Goal: Task Accomplishment & Management: Complete application form

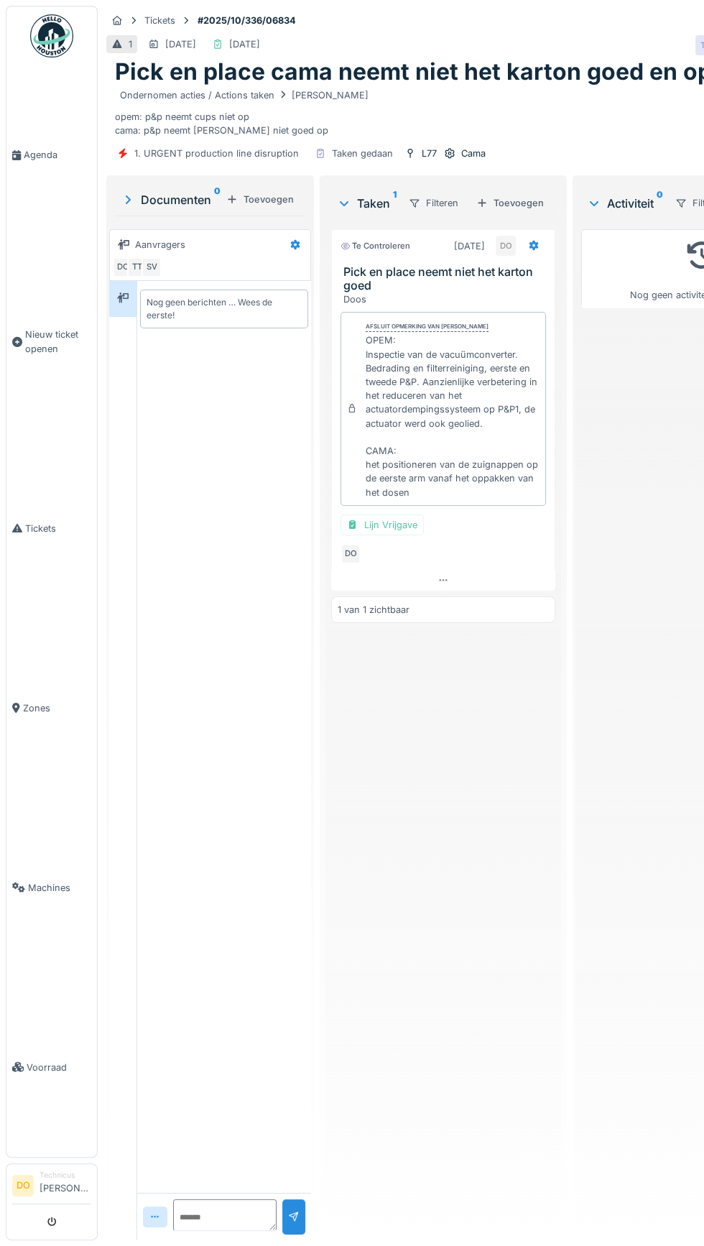
click at [41, 148] on link "Agenda" at bounding box center [51, 155] width 91 height 180
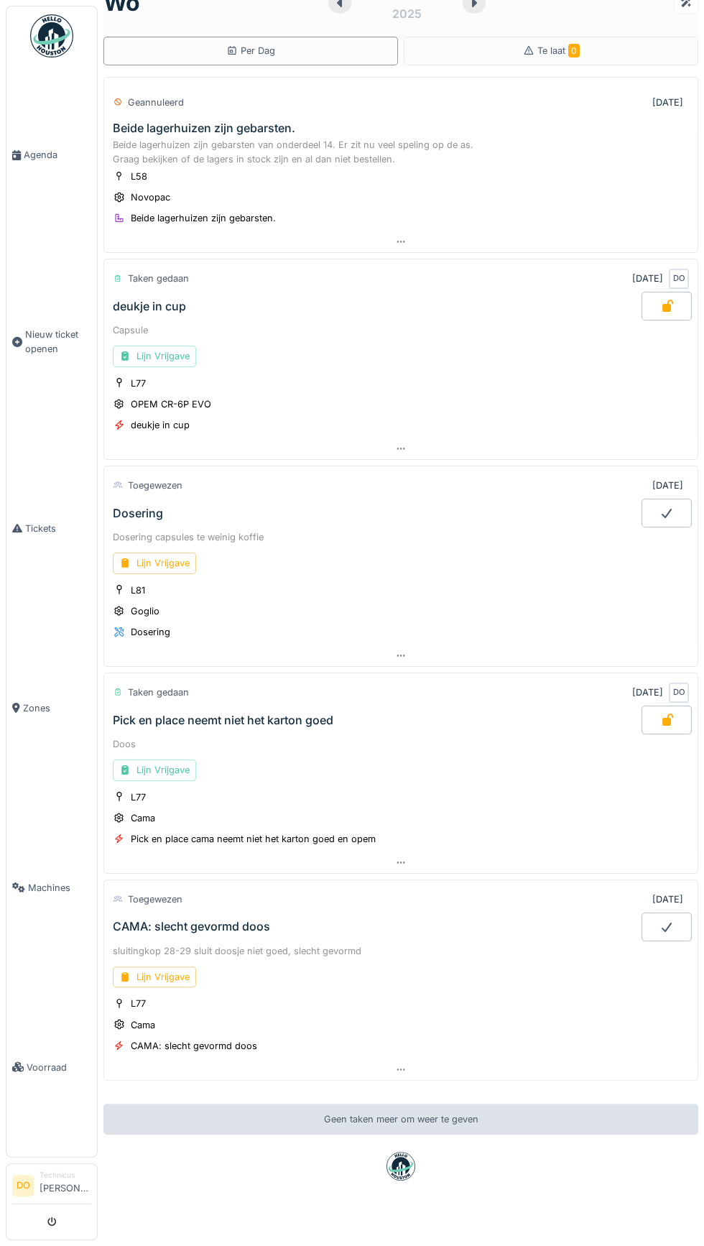
scroll to position [30, 0]
click at [179, 971] on div "Lijn Vrijgave" at bounding box center [154, 977] width 83 height 21
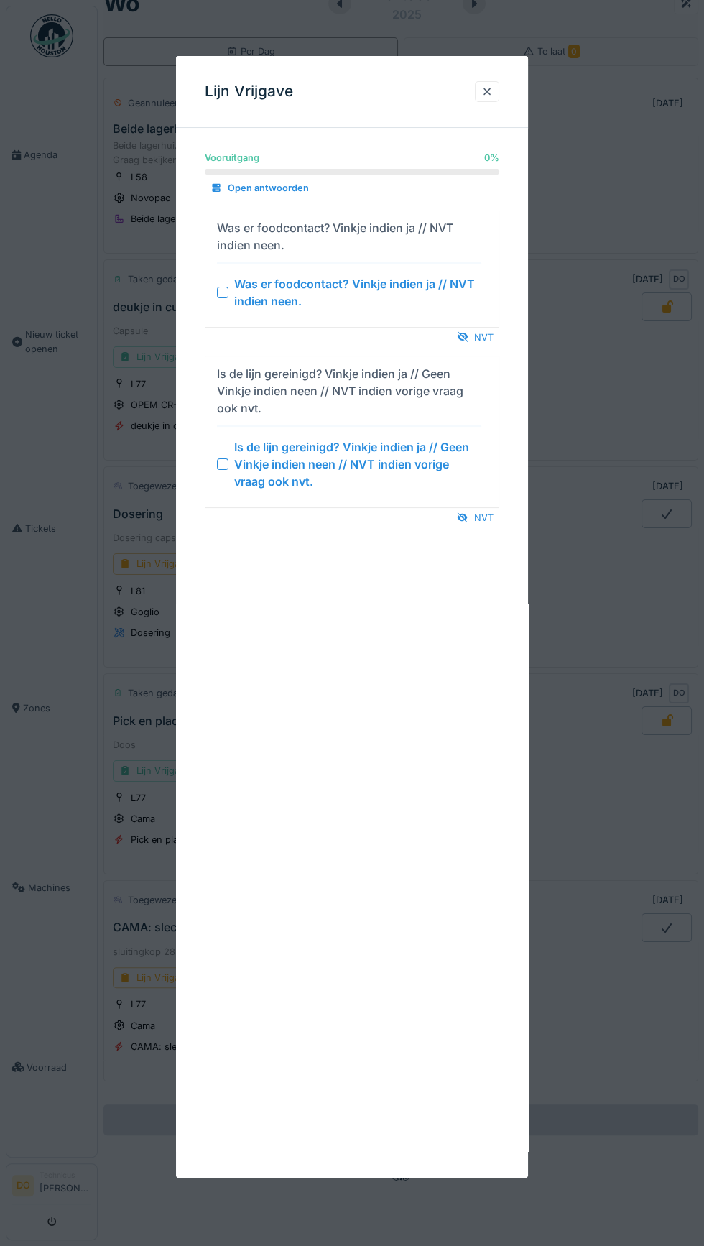
click at [484, 336] on div "NVT" at bounding box center [475, 337] width 48 height 19
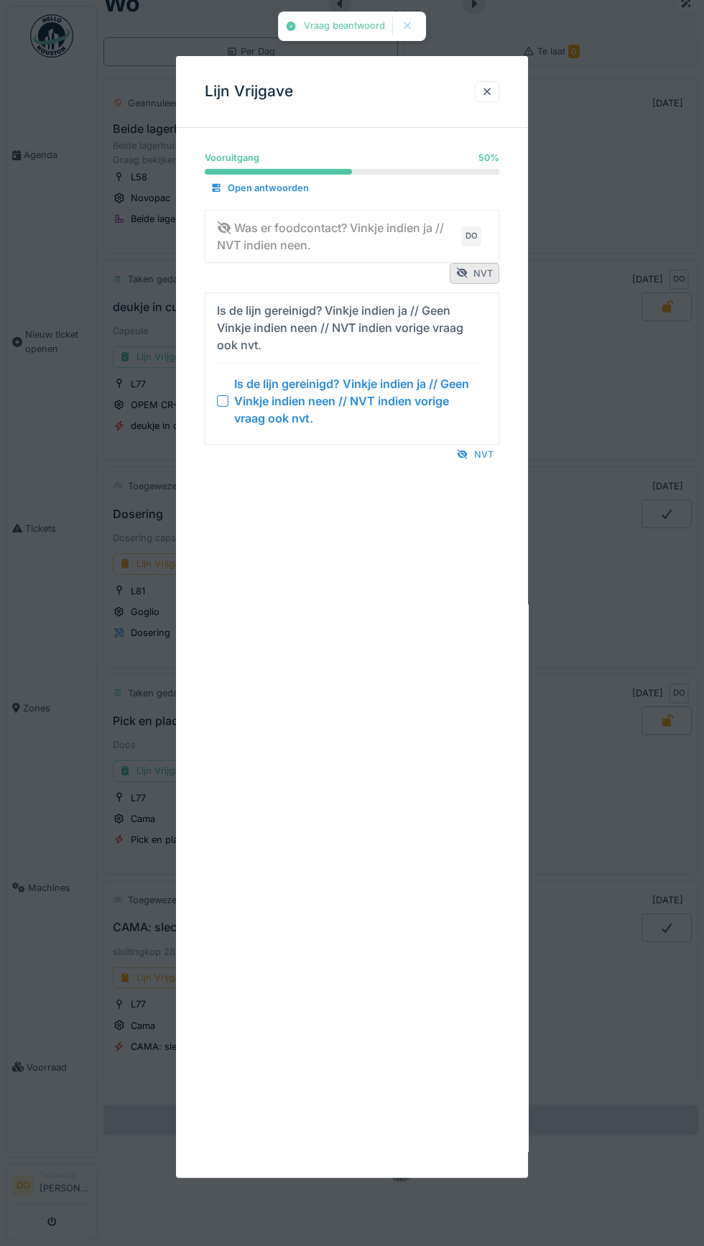
click at [484, 453] on div "NVT" at bounding box center [475, 454] width 48 height 19
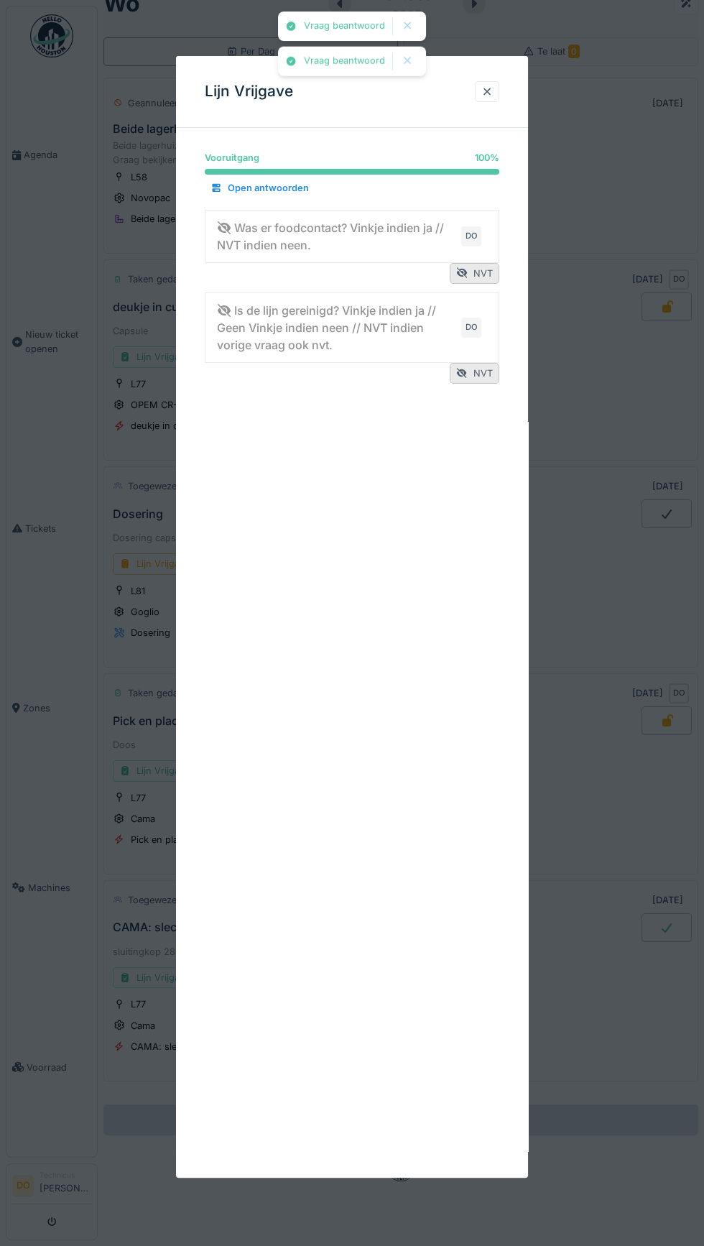
click at [487, 91] on div at bounding box center [488, 92] width 12 height 14
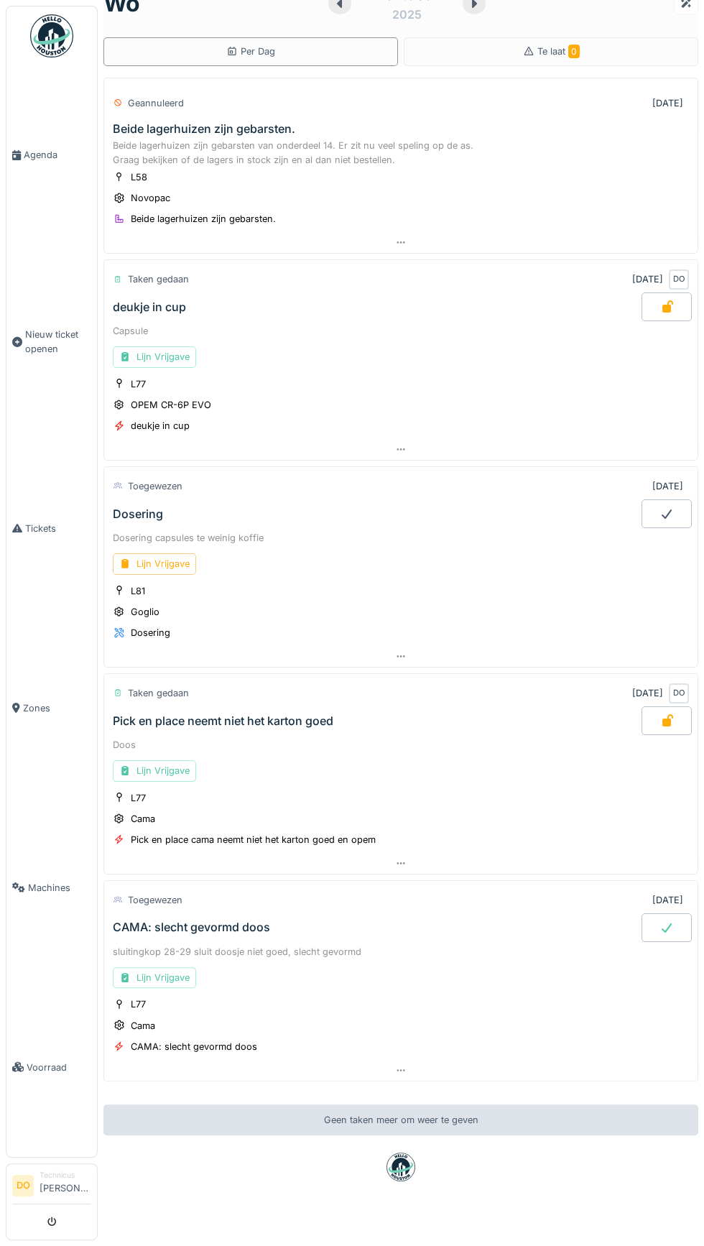
click at [203, 921] on div "CAMA: slecht gevormd doos" at bounding box center [191, 928] width 157 height 14
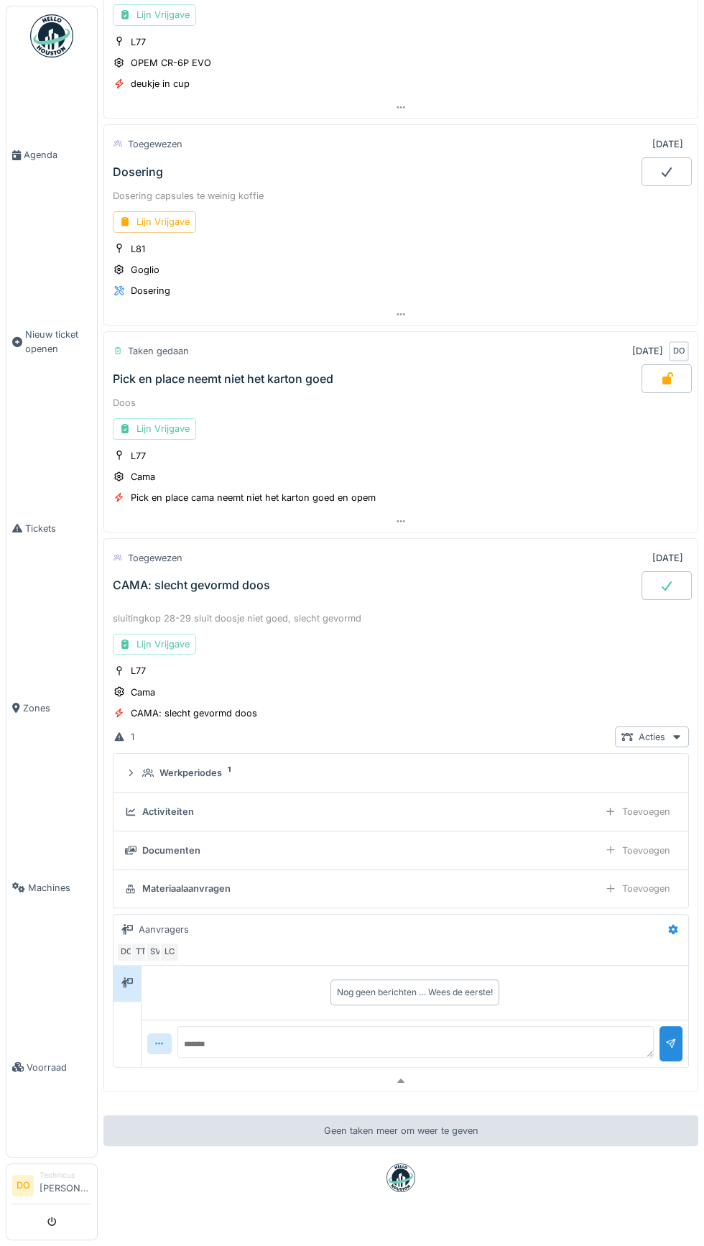
scroll to position [372, 0]
click at [34, 162] on span "Agenda" at bounding box center [58, 155] width 68 height 14
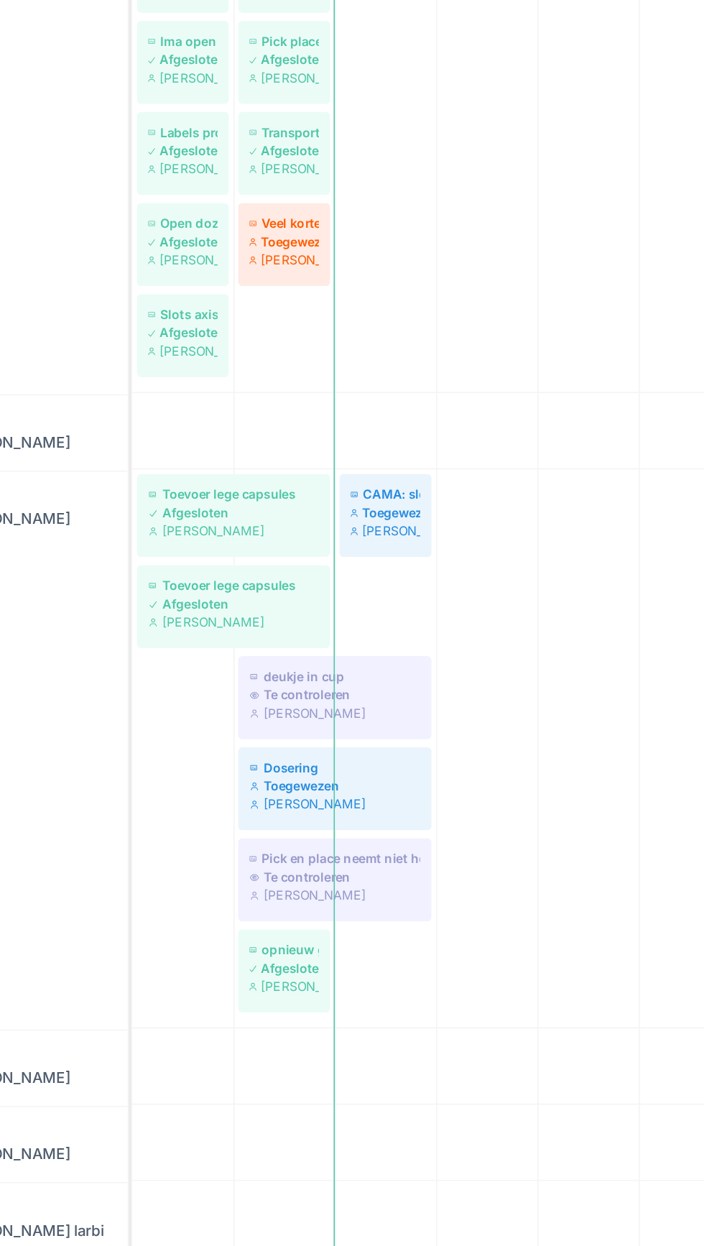
scroll to position [723, 0]
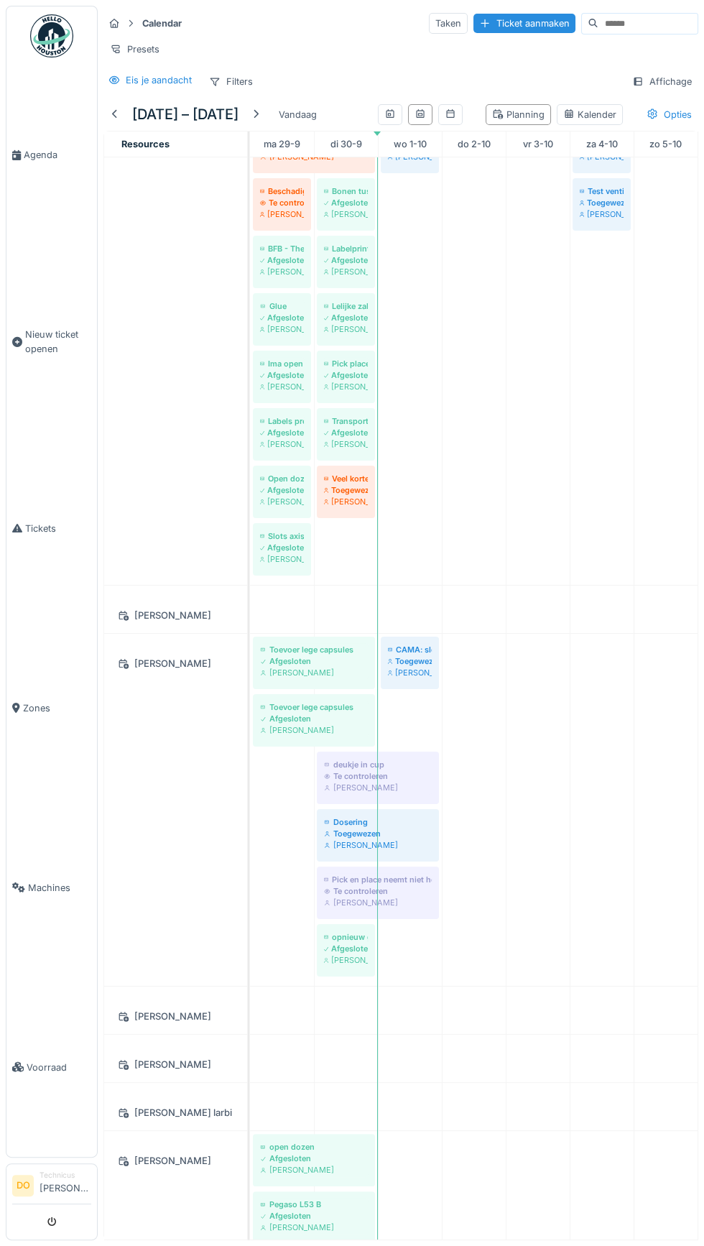
click at [35, 161] on link "Agenda" at bounding box center [51, 155] width 91 height 180
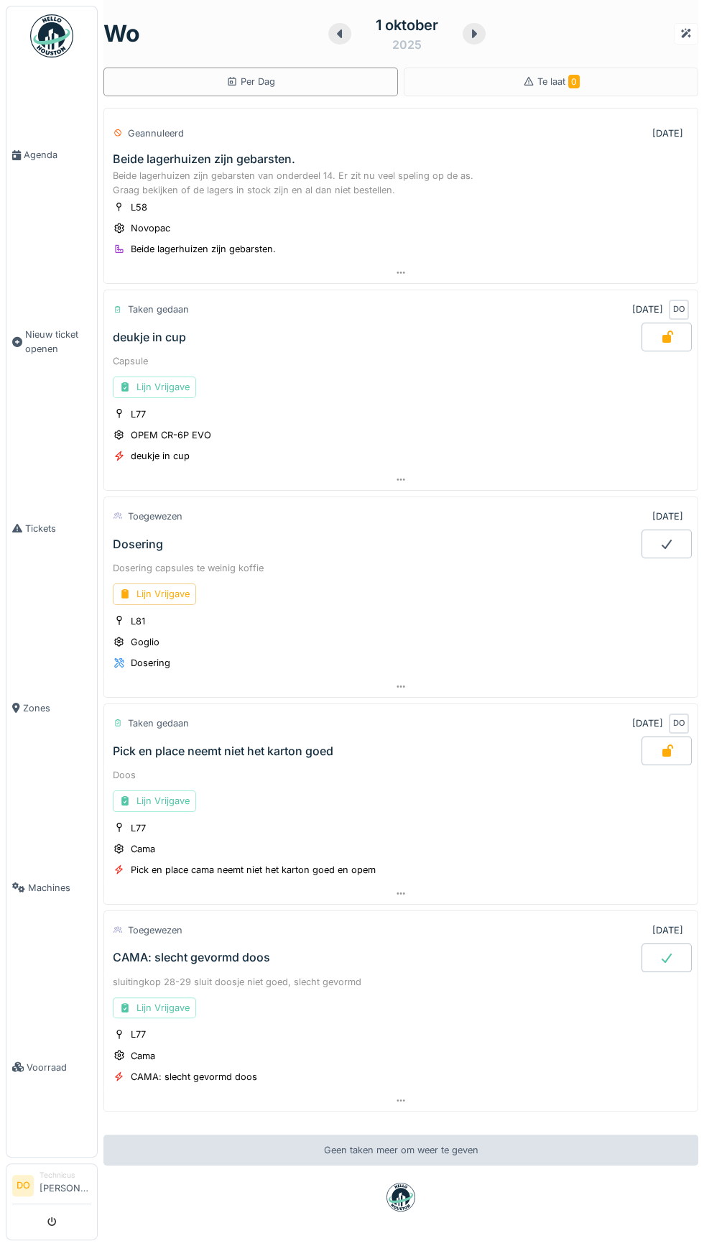
click at [216, 951] on div "CAMA: slecht gevormd doos" at bounding box center [191, 958] width 157 height 14
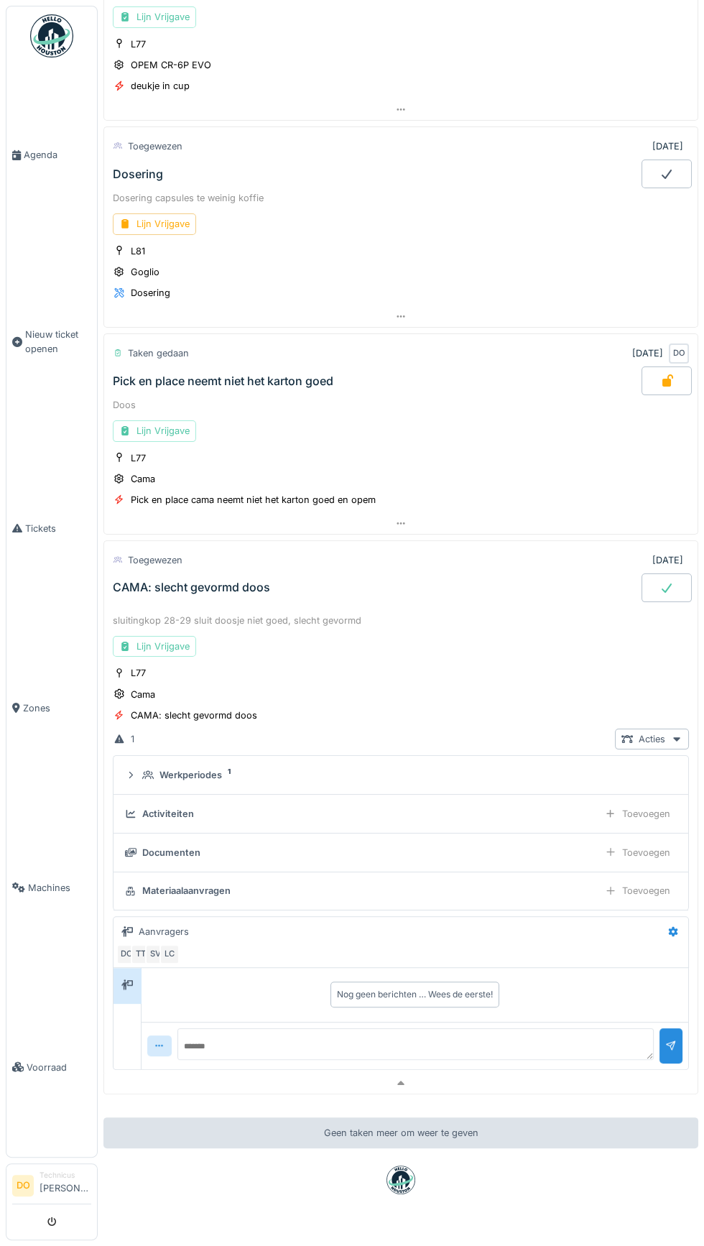
scroll to position [372, 0]
click at [262, 947] on div "DO TT SV LC" at bounding box center [398, 952] width 564 height 20
click at [299, 983] on div "Nog geen berichten … Wees de eerste!" at bounding box center [414, 993] width 541 height 37
click at [680, 921] on div at bounding box center [673, 929] width 24 height 21
click at [604, 943] on div "Bewerken" at bounding box center [624, 948] width 117 height 22
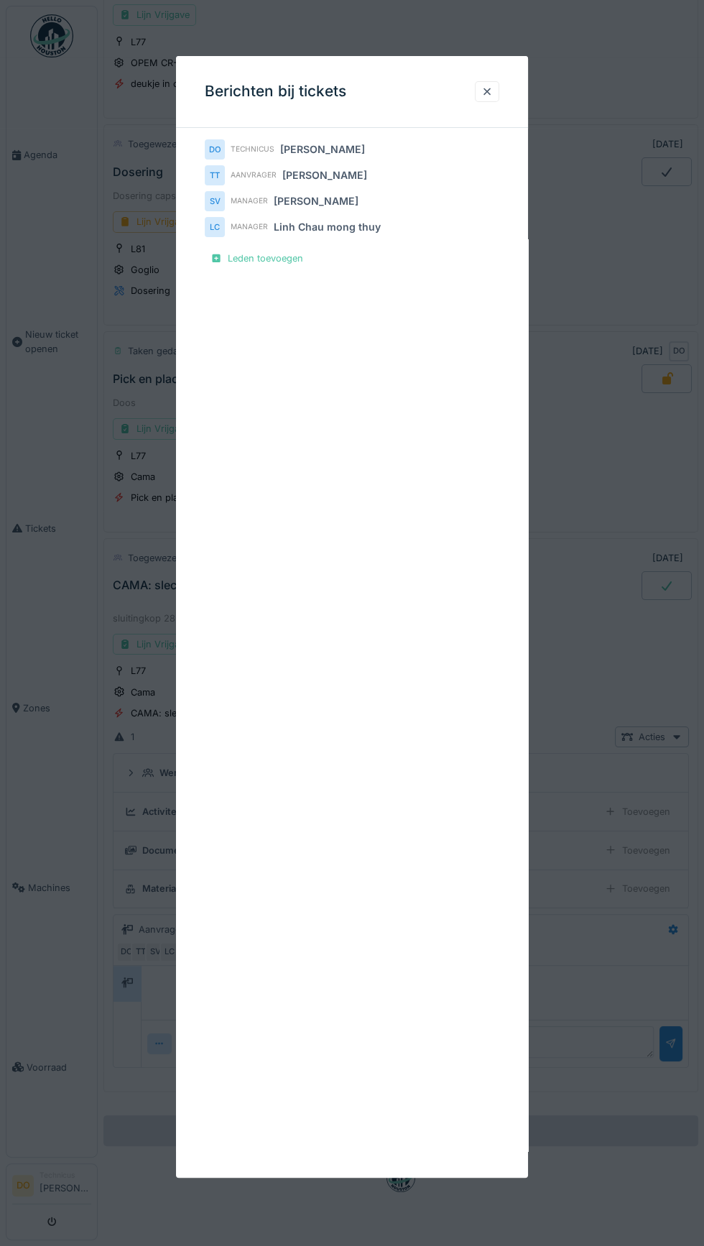
click at [487, 91] on div at bounding box center [488, 92] width 12 height 14
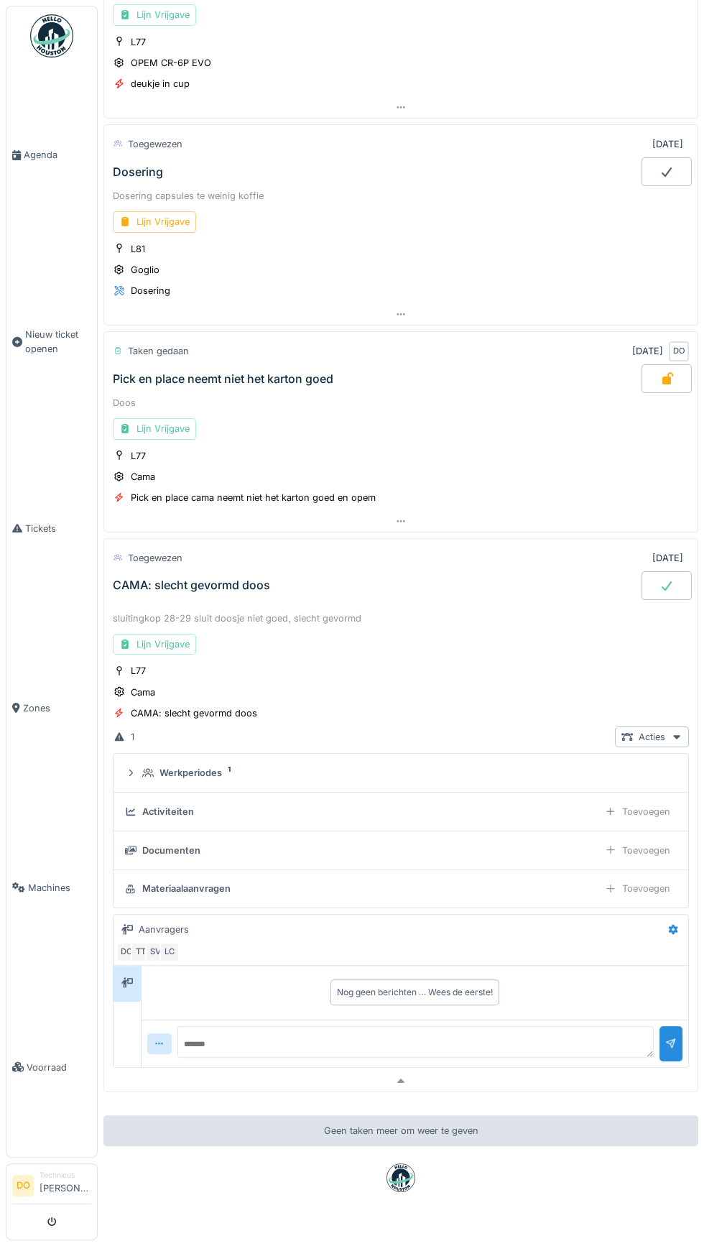
scroll to position [379, 0]
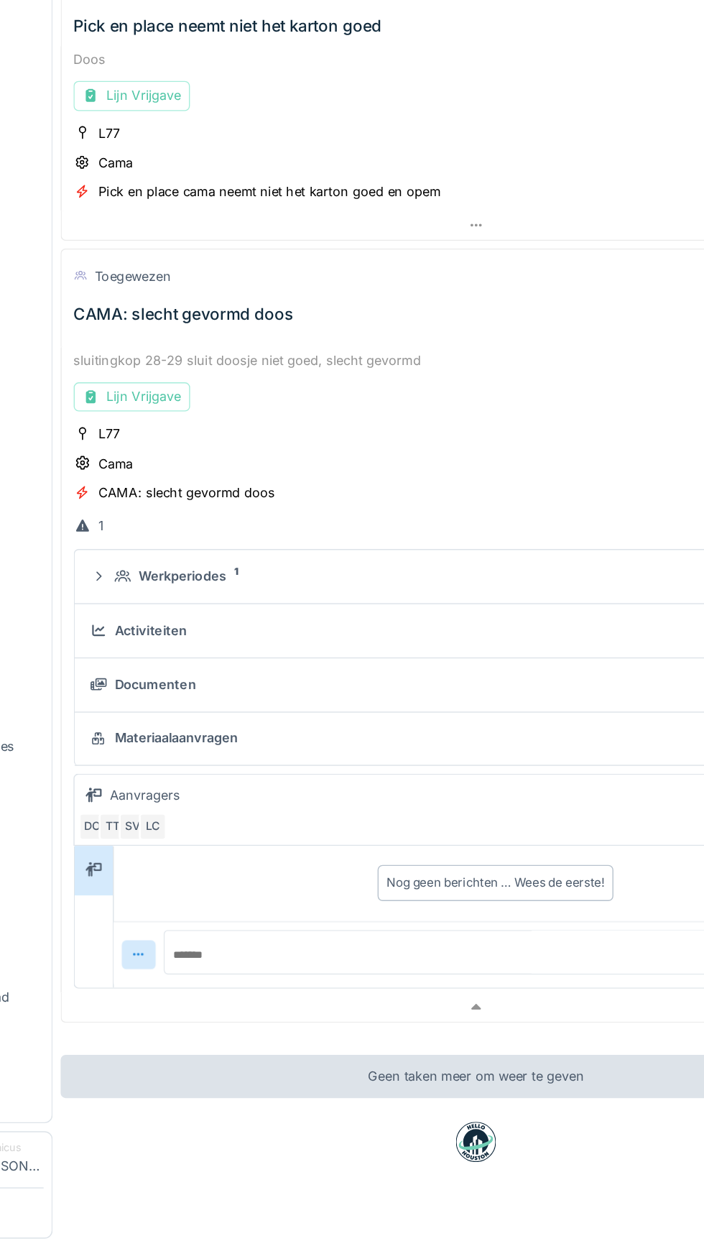
click at [203, 700] on div "CAMA: slecht gevormd doos" at bounding box center [194, 707] width 127 height 14
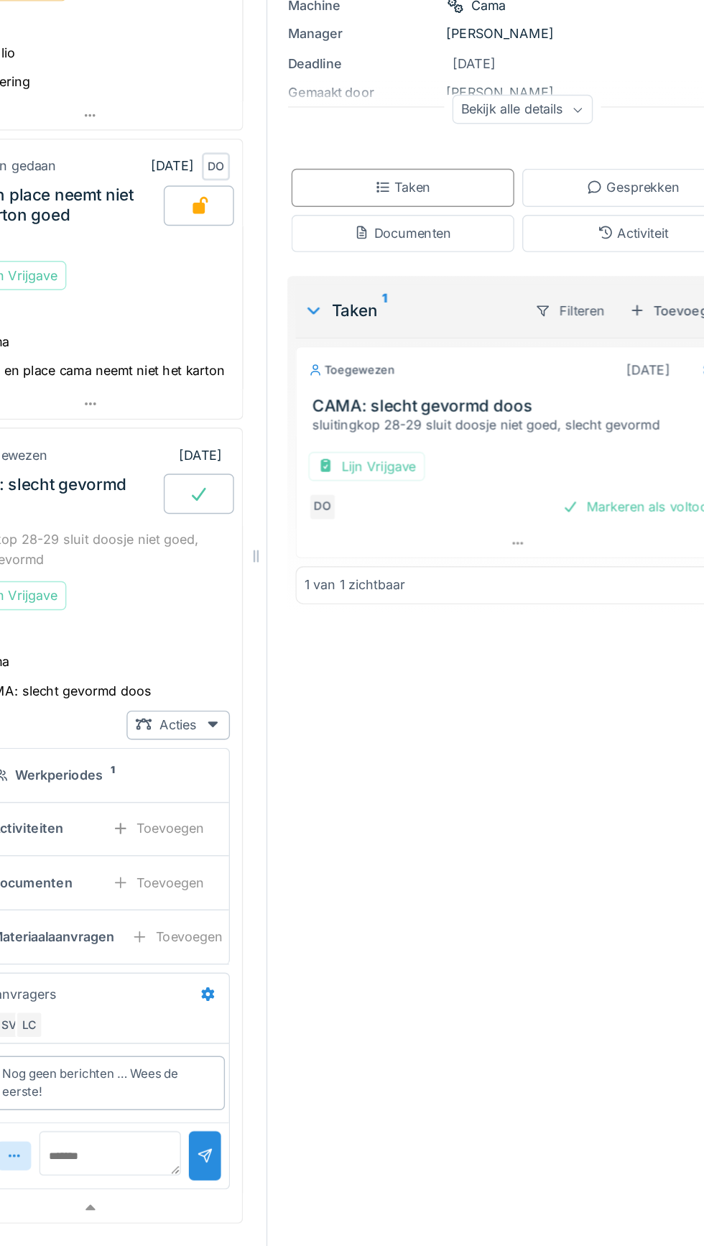
click at [599, 584] on div "Markeren als voltooid" at bounding box center [608, 587] width 124 height 19
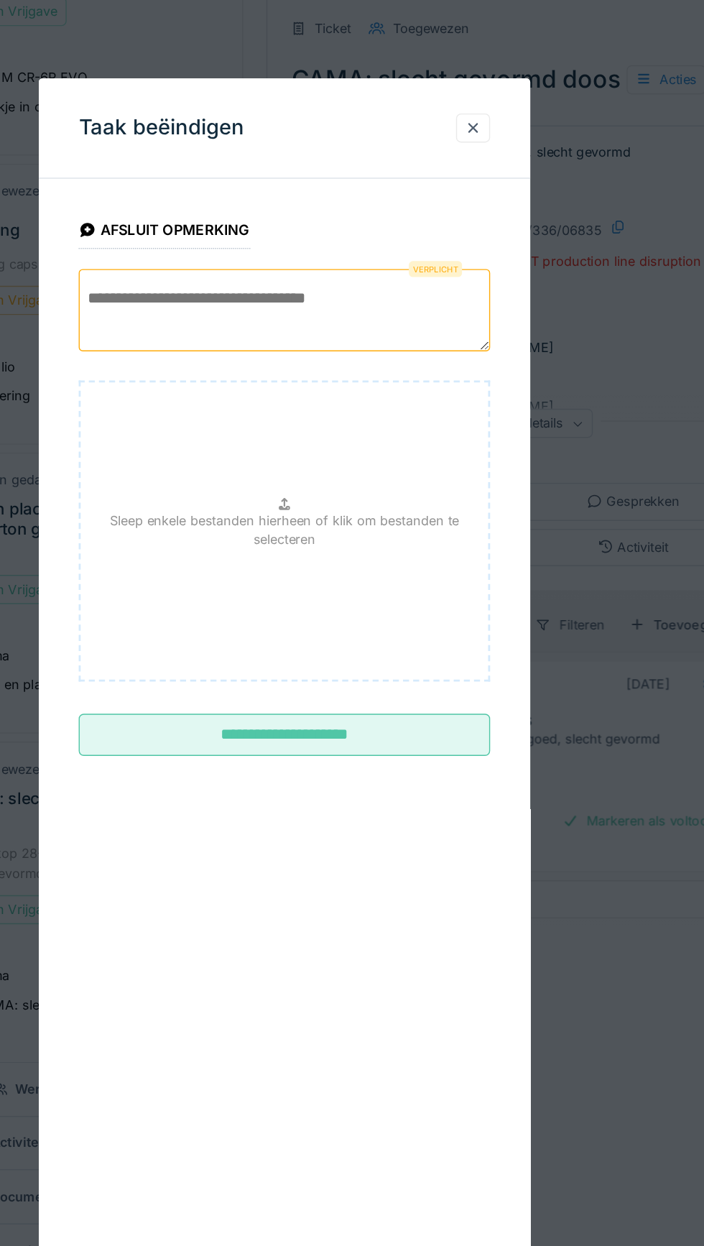
paste textarea "**********"
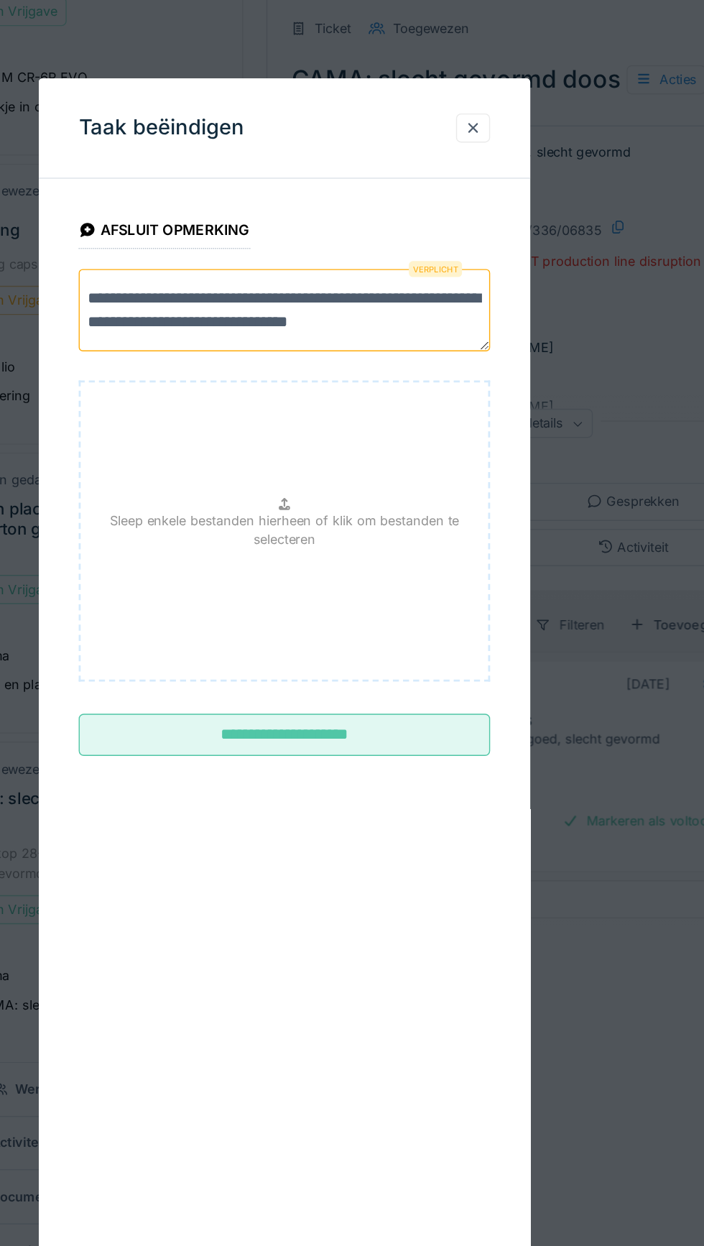
click at [384, 213] on textarea "**********" at bounding box center [352, 222] width 295 height 59
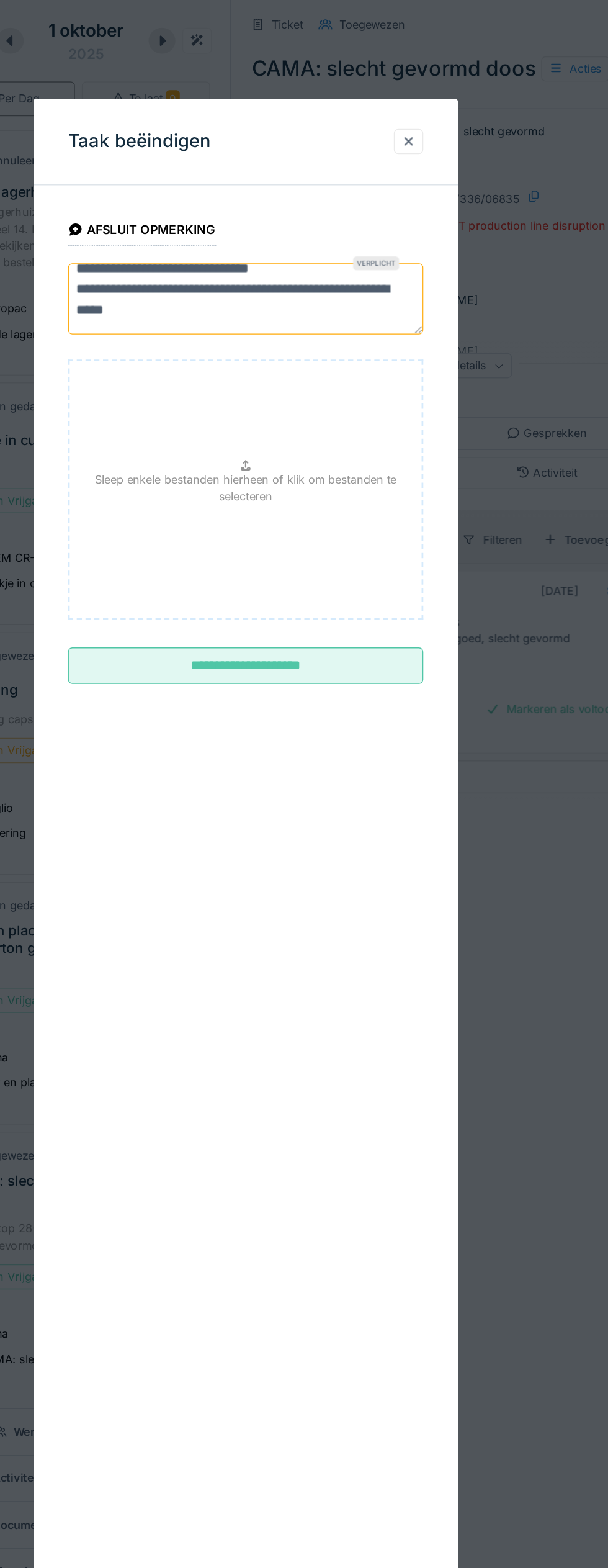
click at [183, 222] on textarea "**********" at bounding box center [304, 214] width 255 height 50
click at [189, 217] on textarea "**********" at bounding box center [304, 214] width 255 height 50
click at [206, 223] on textarea "**********" at bounding box center [304, 214] width 255 height 50
click at [204, 220] on textarea "**********" at bounding box center [304, 214] width 255 height 50
click at [202, 219] on textarea "**********" at bounding box center [304, 214] width 255 height 50
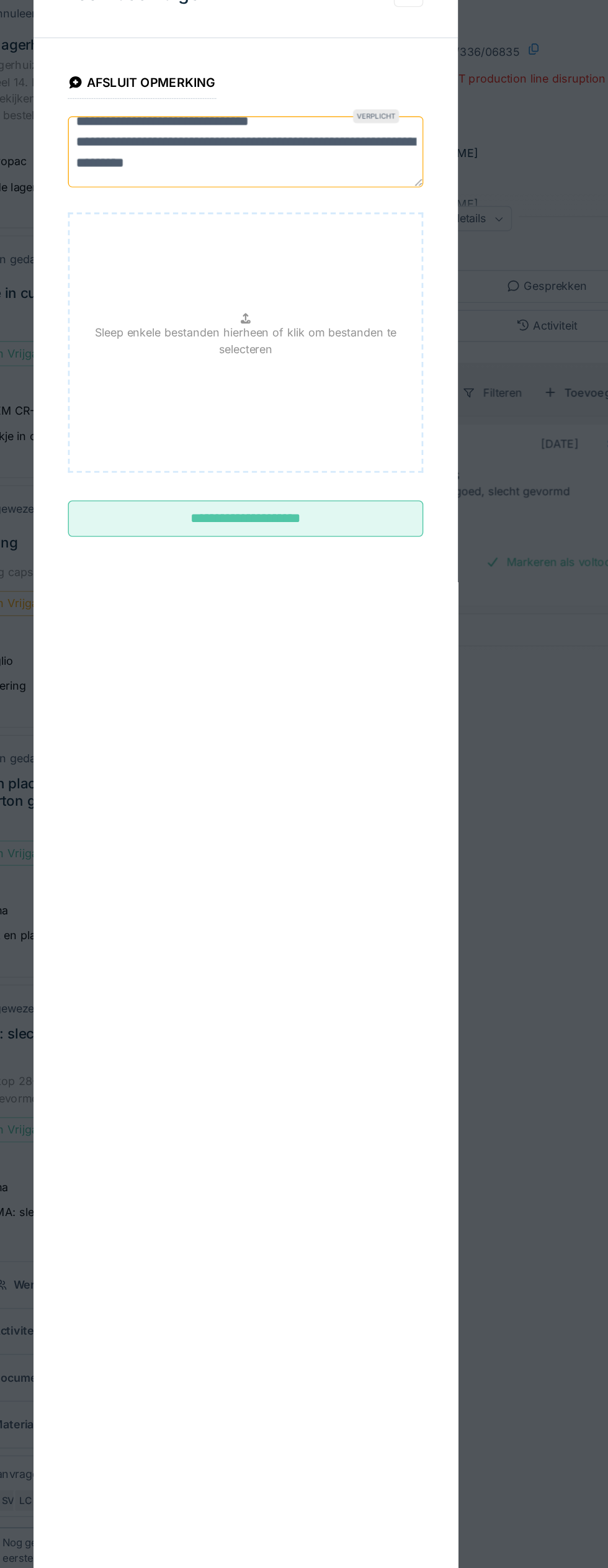
type textarea "**********"
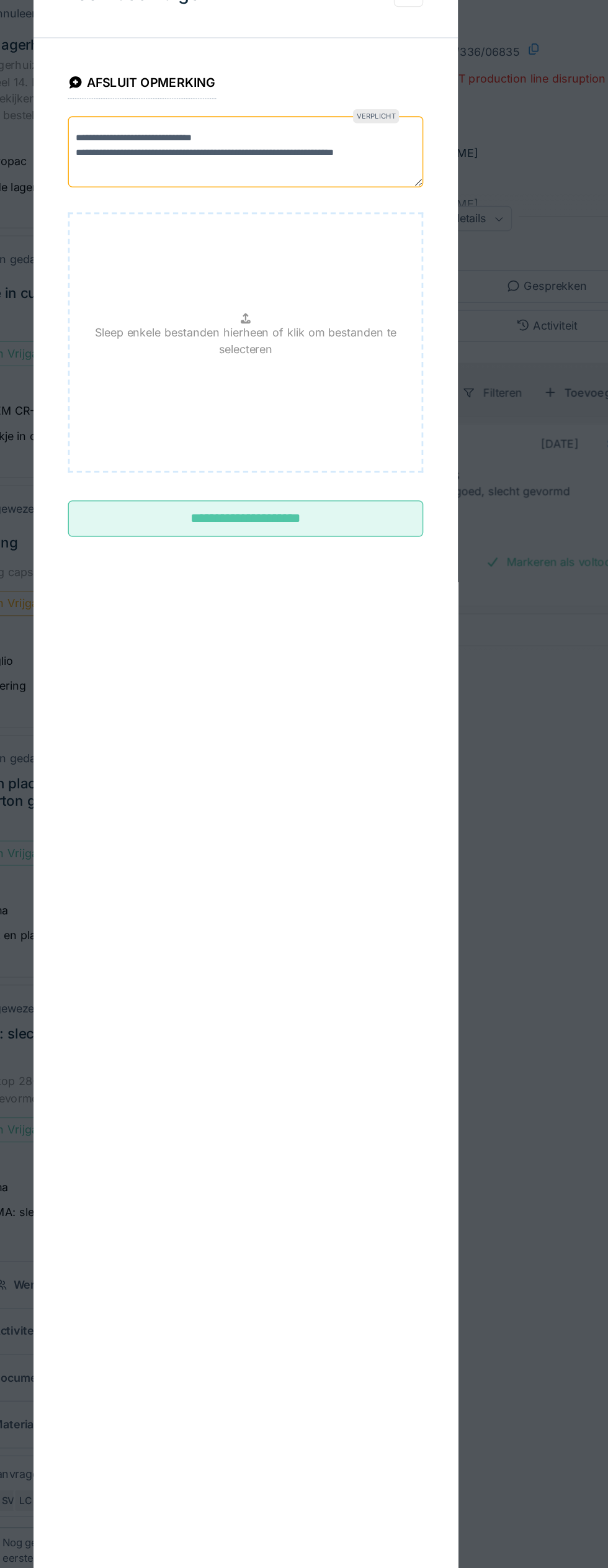
click at [326, 480] on input "**********" at bounding box center [304, 476] width 255 height 26
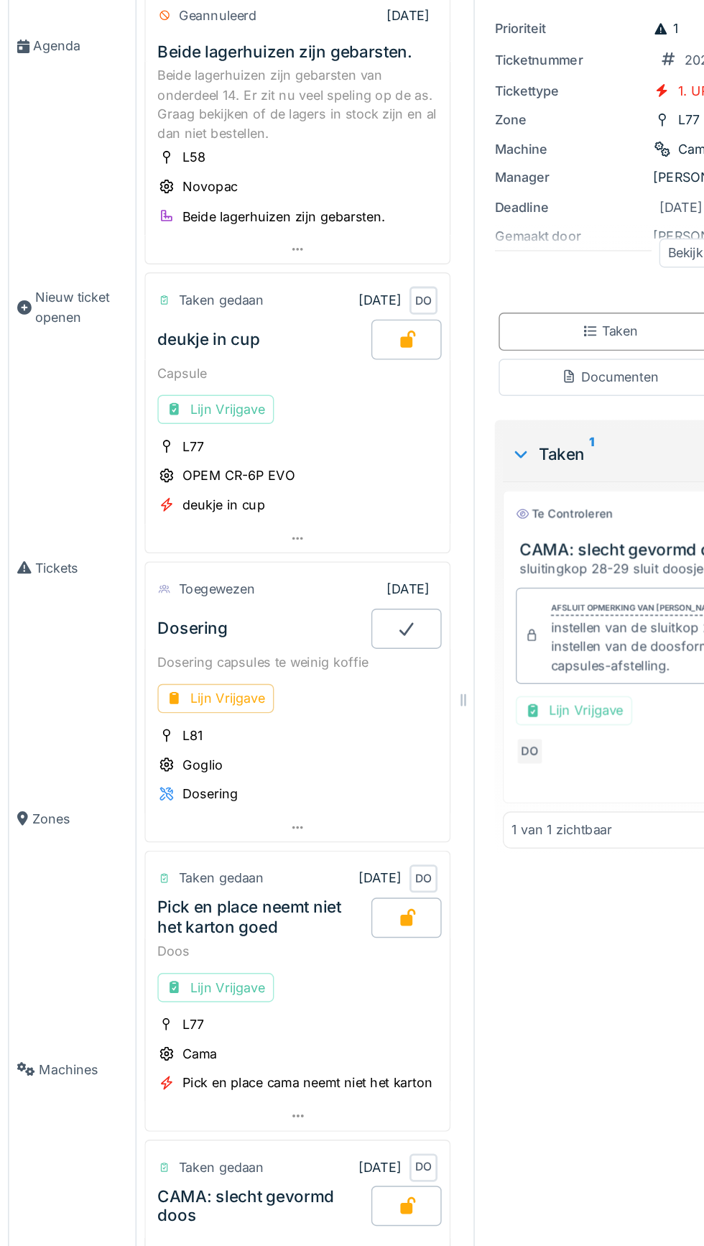
click at [158, 615] on div "Lijn Vrijgave" at bounding box center [154, 622] width 83 height 21
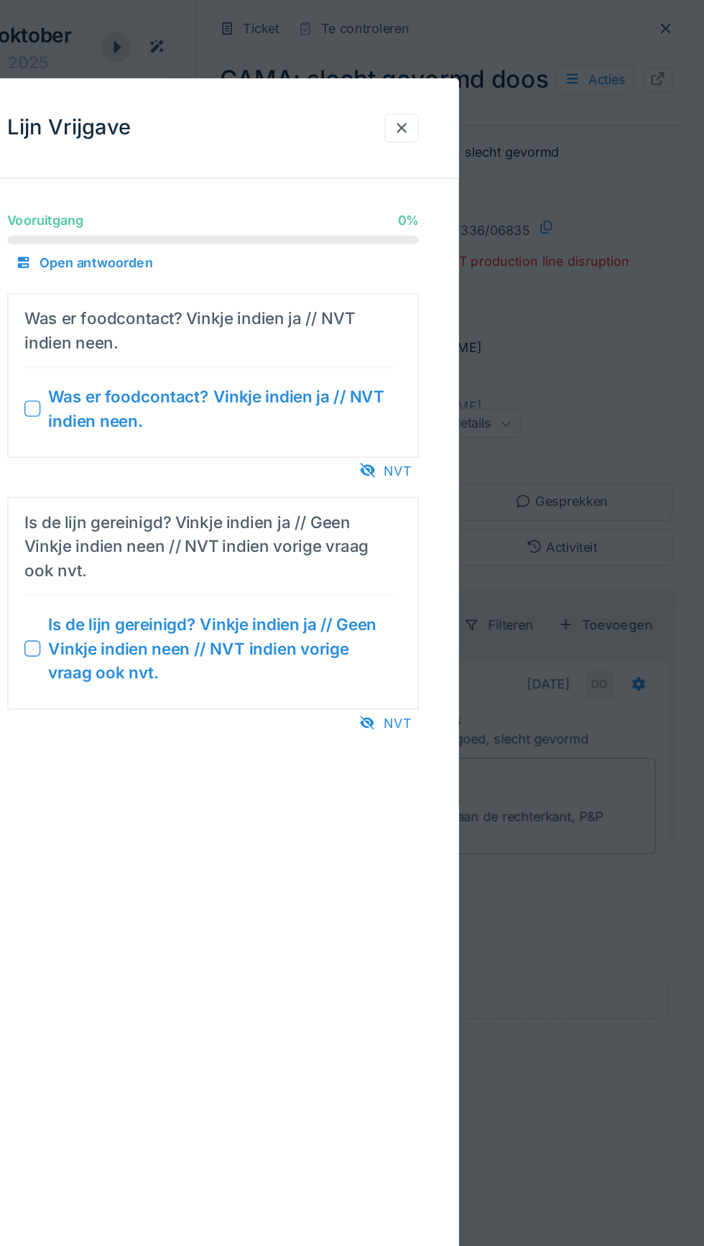
click at [482, 331] on div "NVT" at bounding box center [475, 337] width 48 height 19
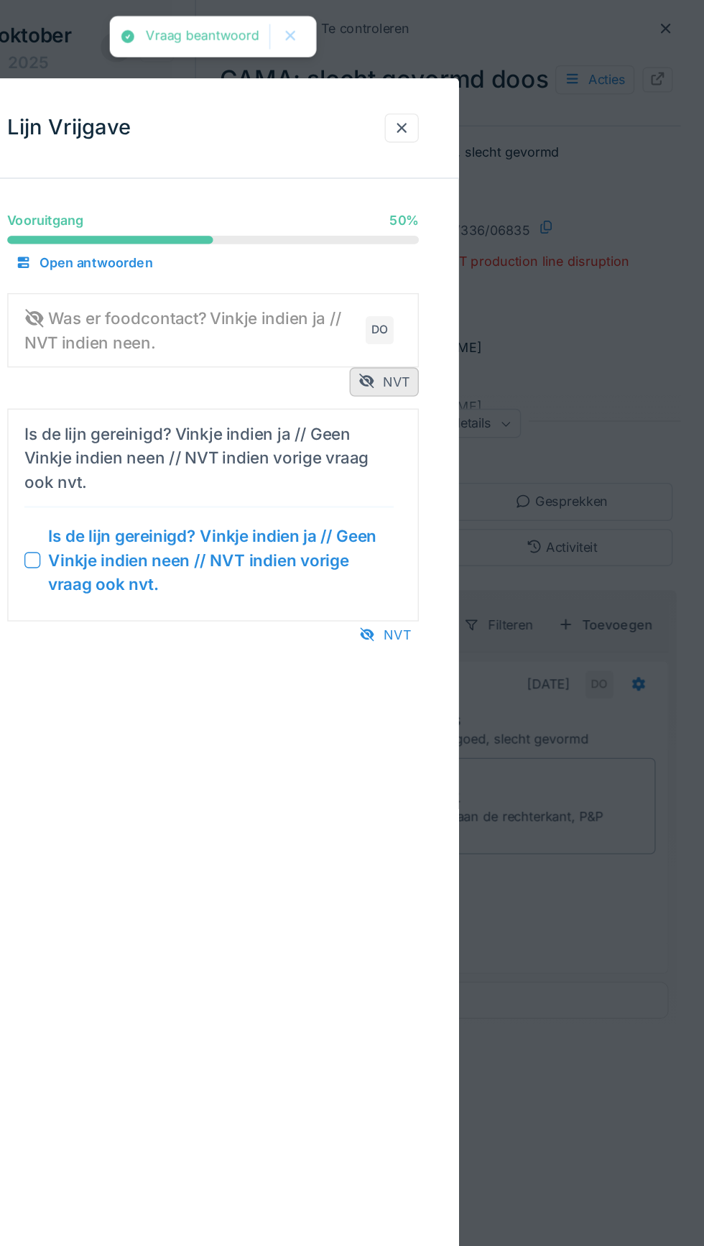
click at [481, 454] on div "NVT" at bounding box center [475, 454] width 48 height 19
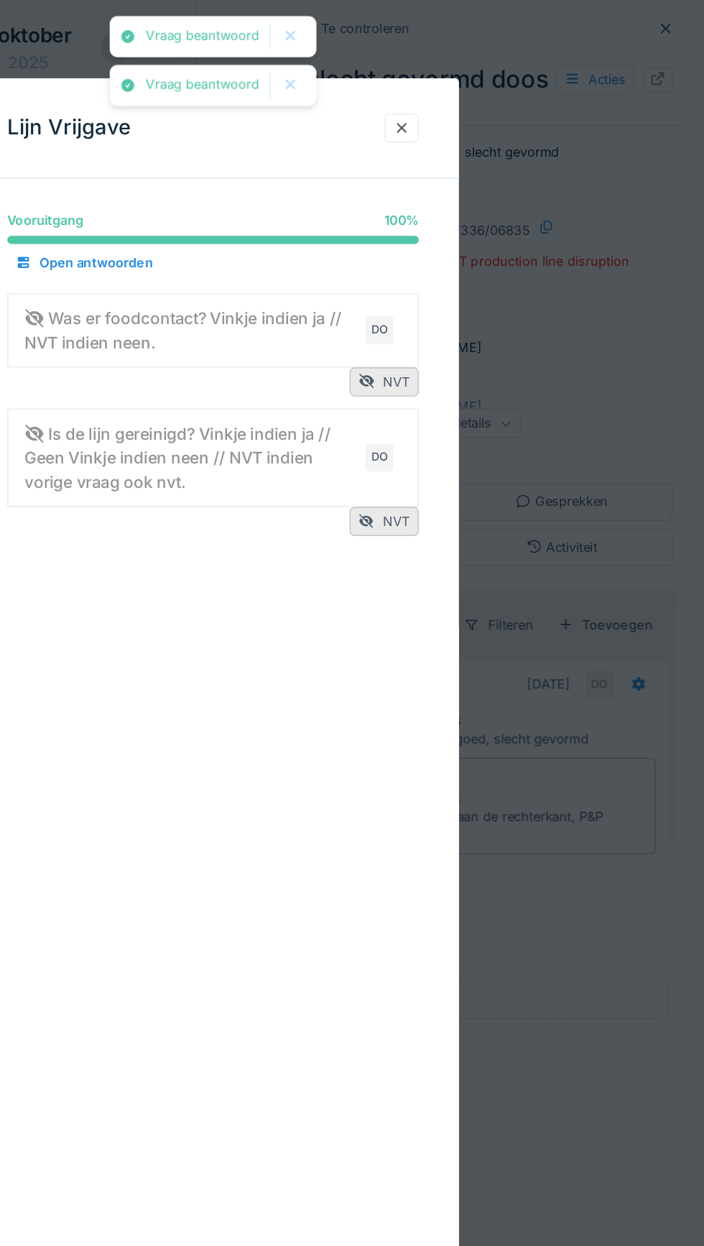
click at [485, 87] on div at bounding box center [488, 92] width 12 height 14
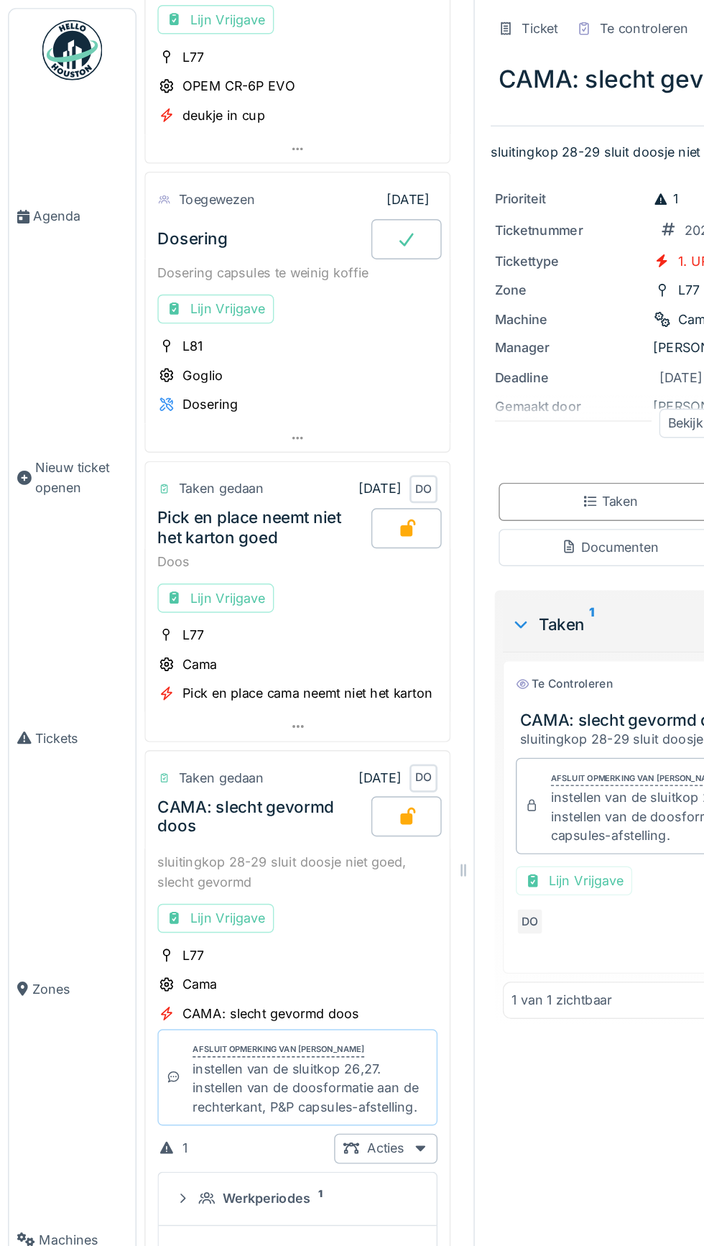
scroll to position [397, 0]
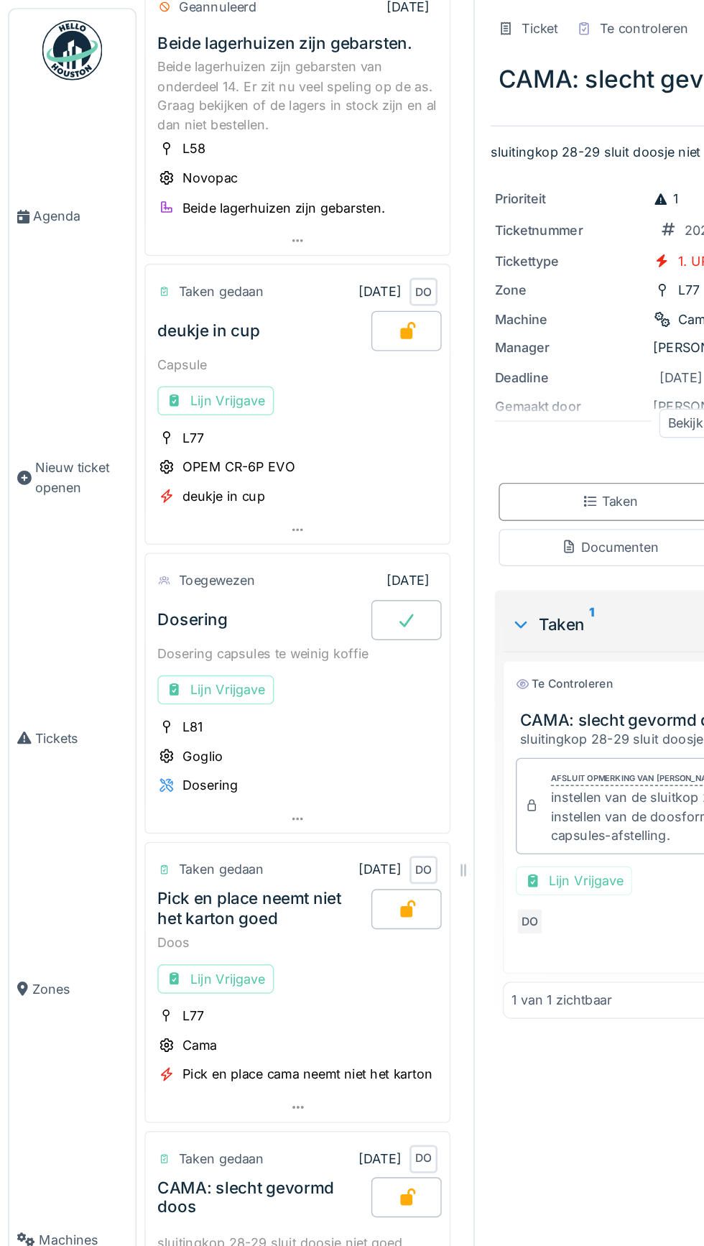
click at [140, 445] on div "Dosering" at bounding box center [138, 444] width 50 height 14
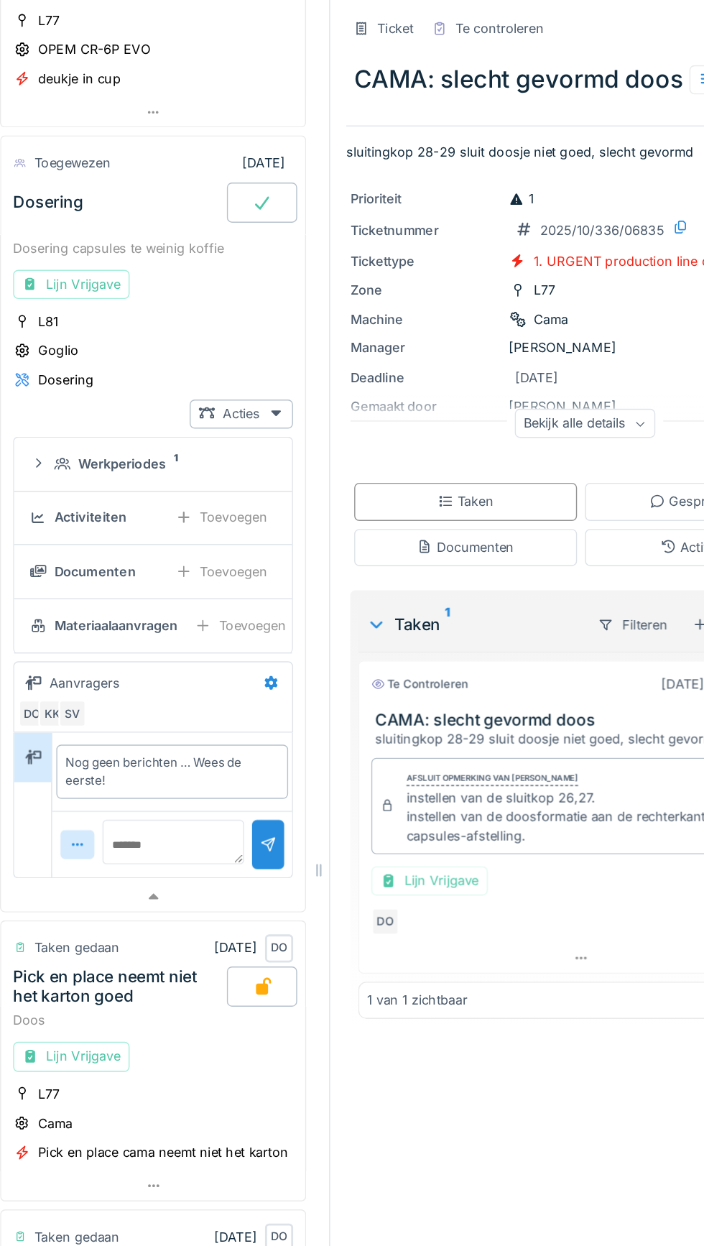
scroll to position [462, 0]
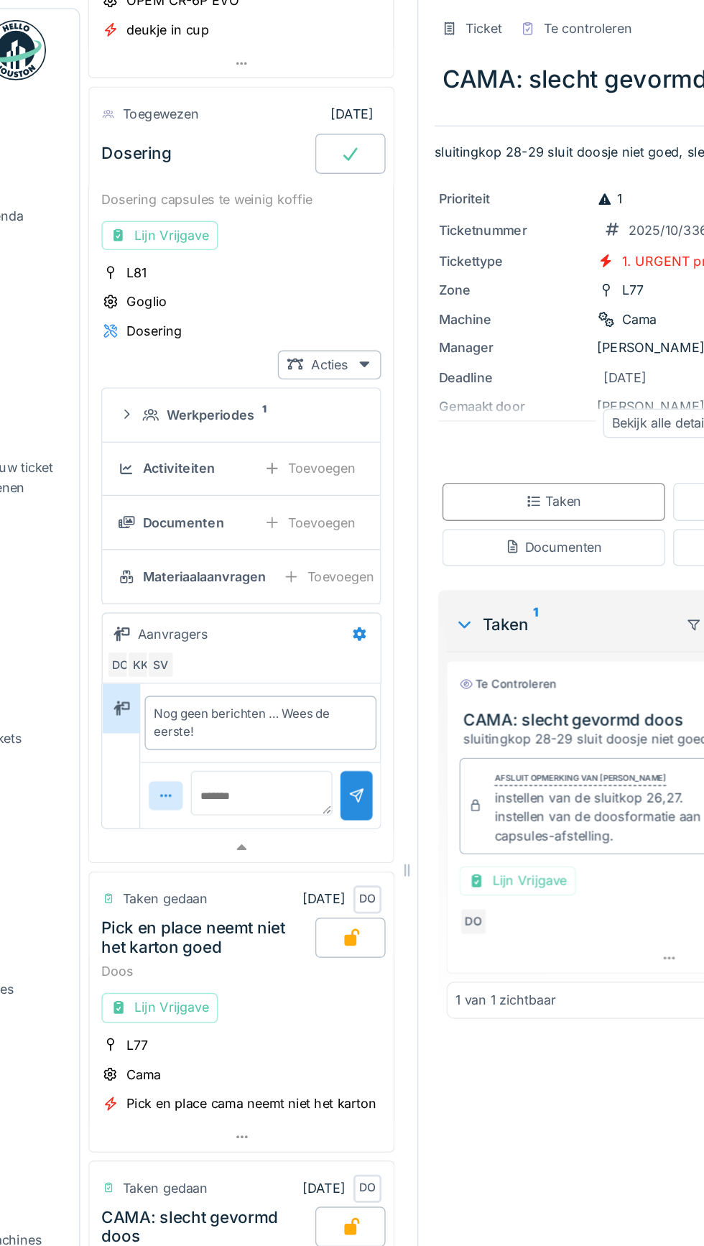
click at [169, 328] on div "Activiteiten" at bounding box center [168, 335] width 52 height 14
click at [185, 290] on div "Werkperiodes" at bounding box center [191, 297] width 63 height 14
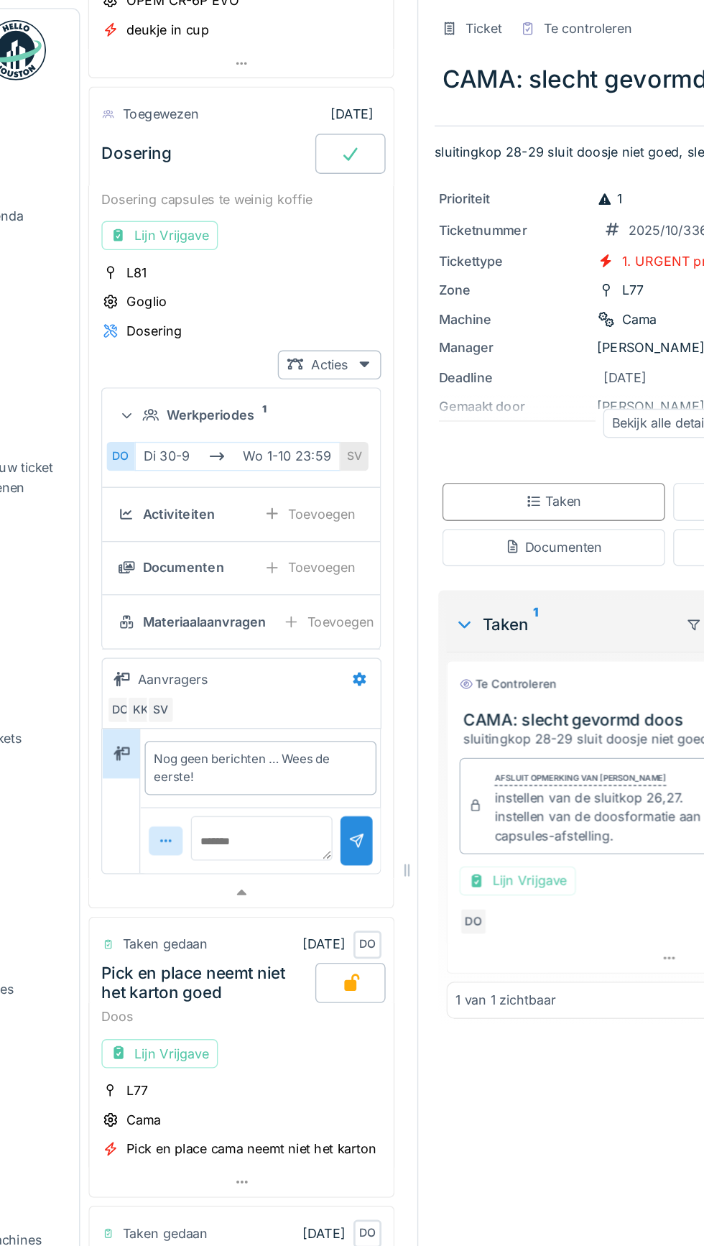
click at [156, 364] on div "Activiteiten" at bounding box center [168, 369] width 52 height 14
click at [162, 362] on div "Activiteiten" at bounding box center [168, 369] width 52 height 14
click at [226, 498] on div "DO KK SV" at bounding box center [210, 508] width 188 height 20
click at [231, 545] on div "Nog geen berichten … Wees de eerste!" at bounding box center [226, 550] width 153 height 26
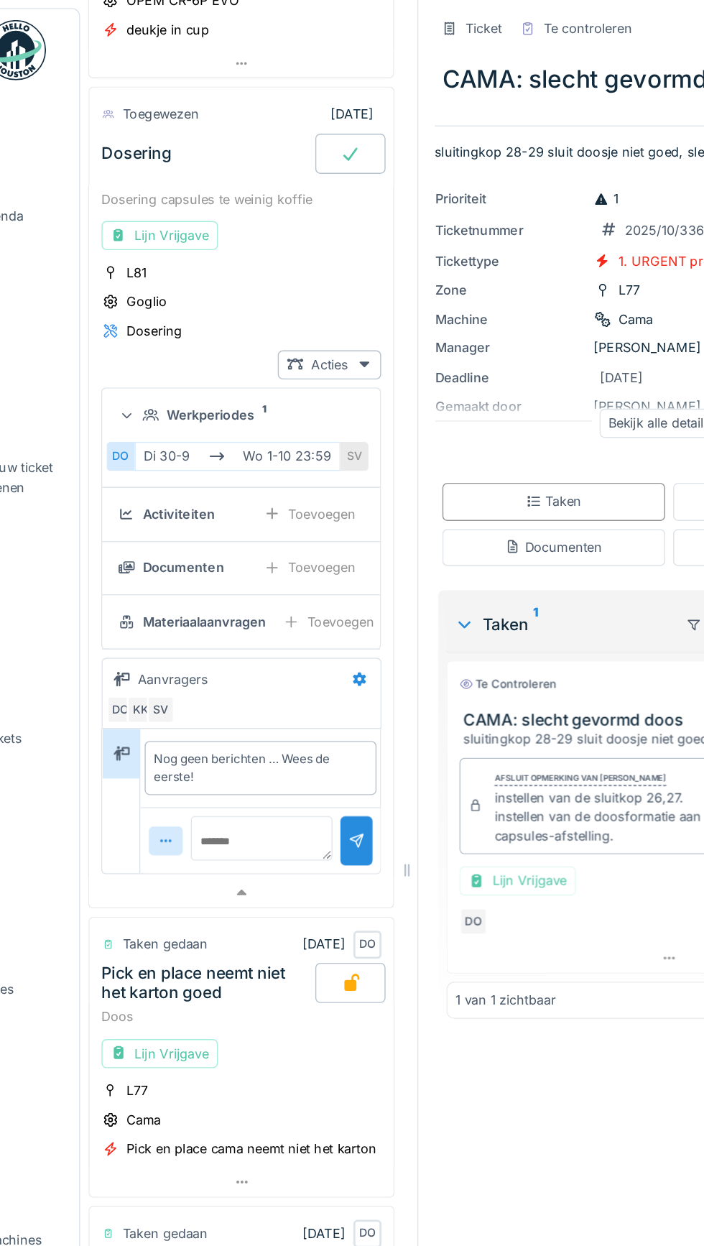
click at [196, 538] on div "Nog geen berichten … Wees de eerste!" at bounding box center [226, 550] width 153 height 26
click at [301, 481] on icon at bounding box center [297, 486] width 9 height 10
click at [335, 507] on div "Bewerken" at bounding box center [348, 509] width 117 height 22
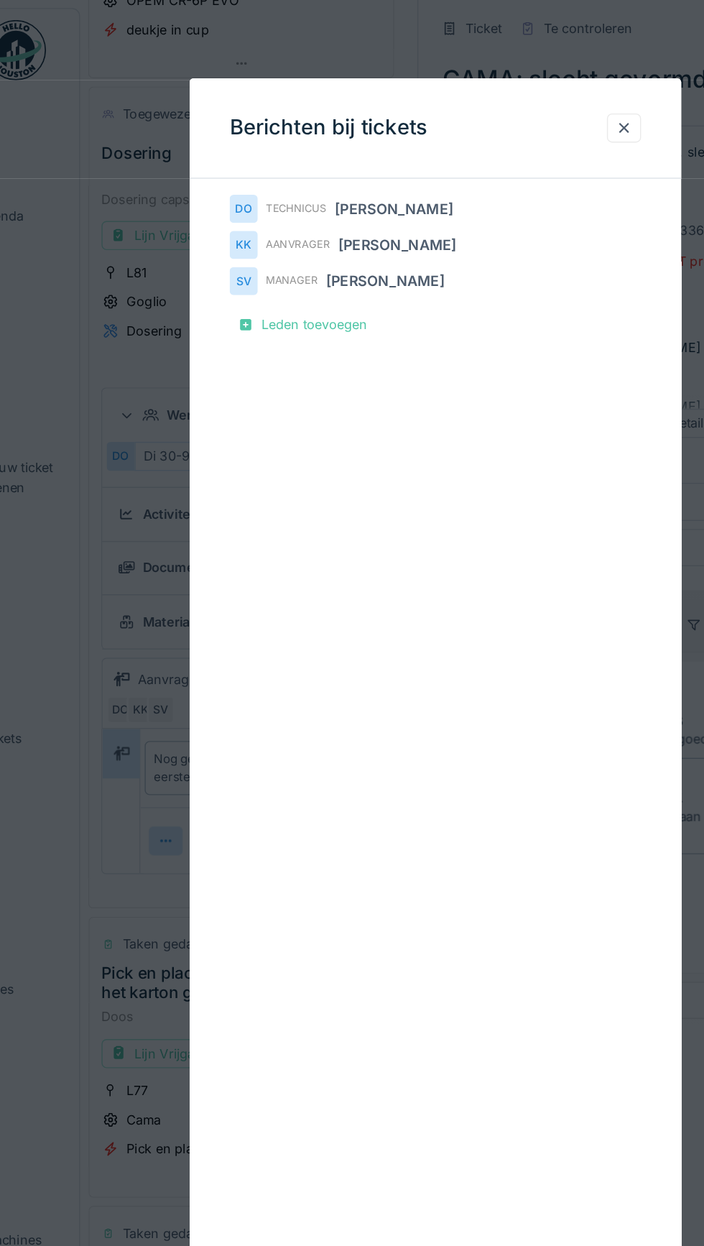
click at [494, 91] on div at bounding box center [487, 91] width 24 height 21
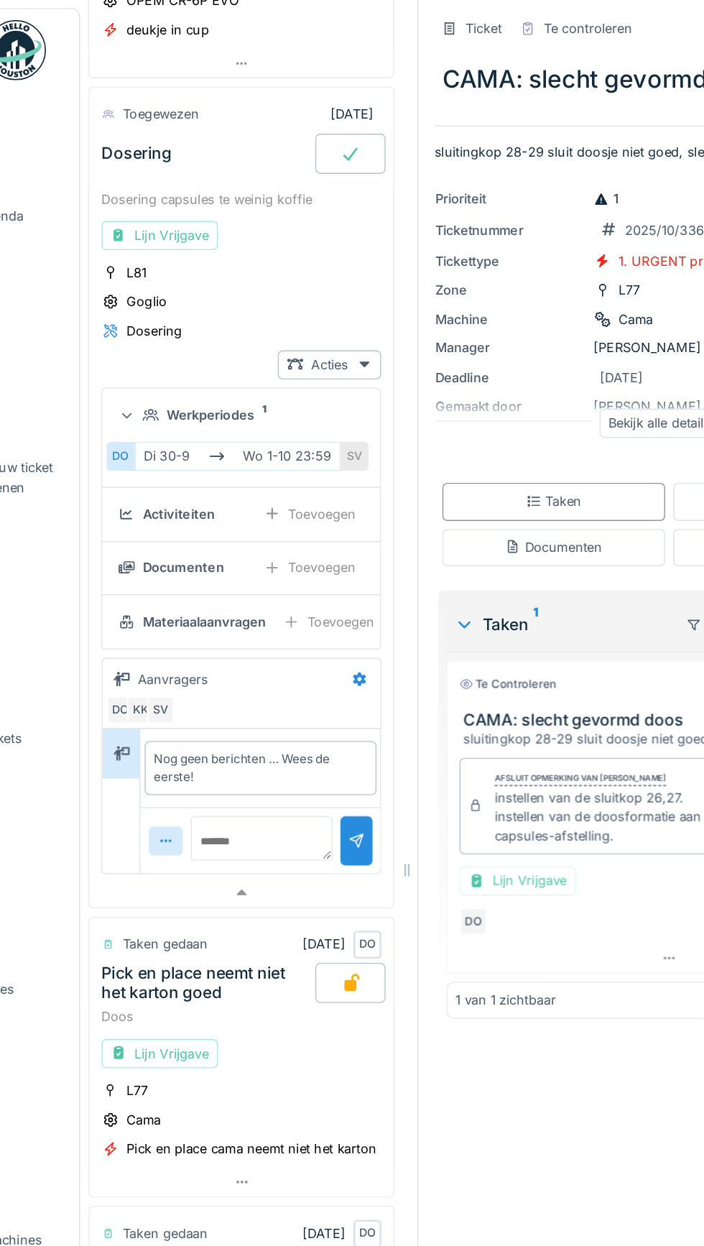
click at [135, 104] on div "Dosering" at bounding box center [138, 110] width 50 height 14
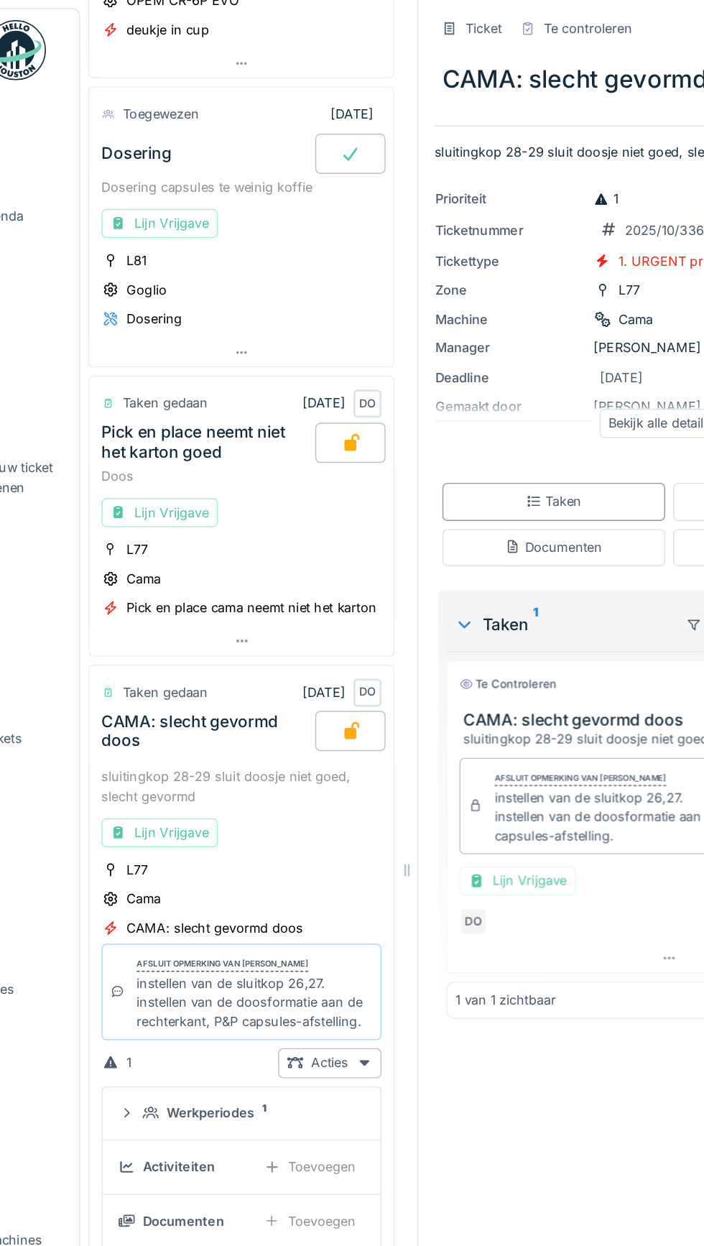
click at [161, 152] on div "Lijn Vrijgave" at bounding box center [154, 160] width 83 height 21
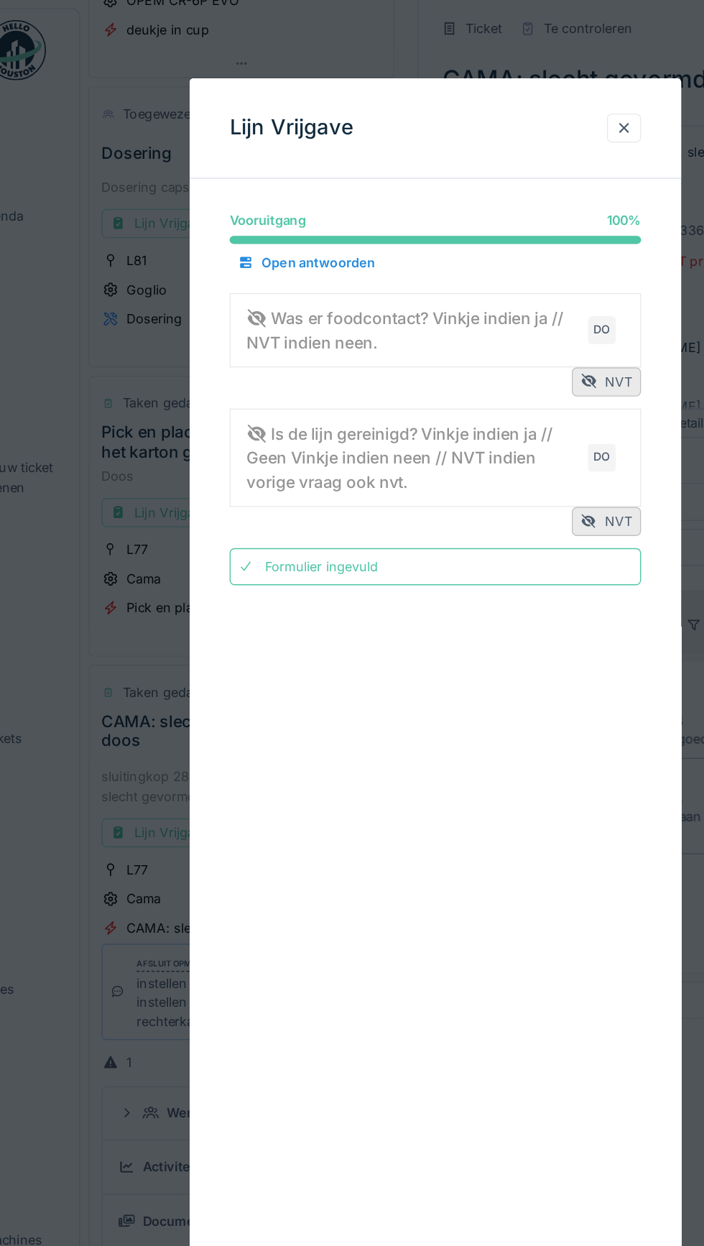
click at [488, 86] on div at bounding box center [488, 92] width 12 height 14
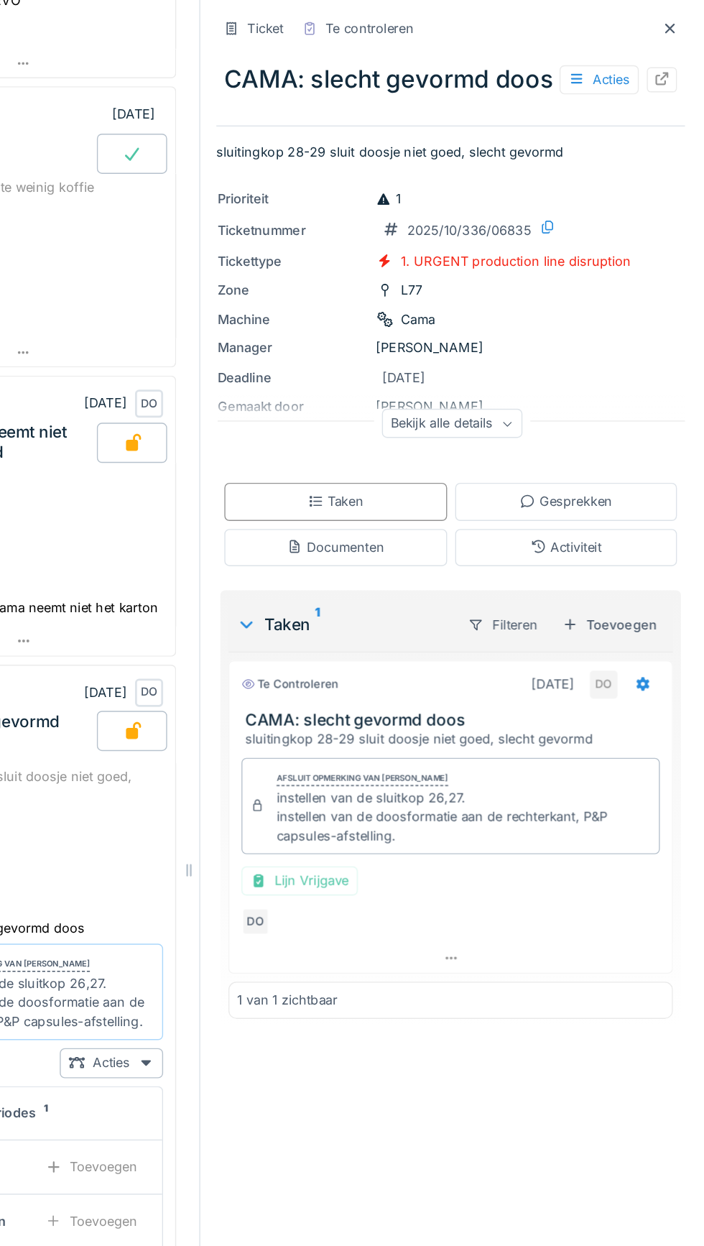
scroll to position [0, 0]
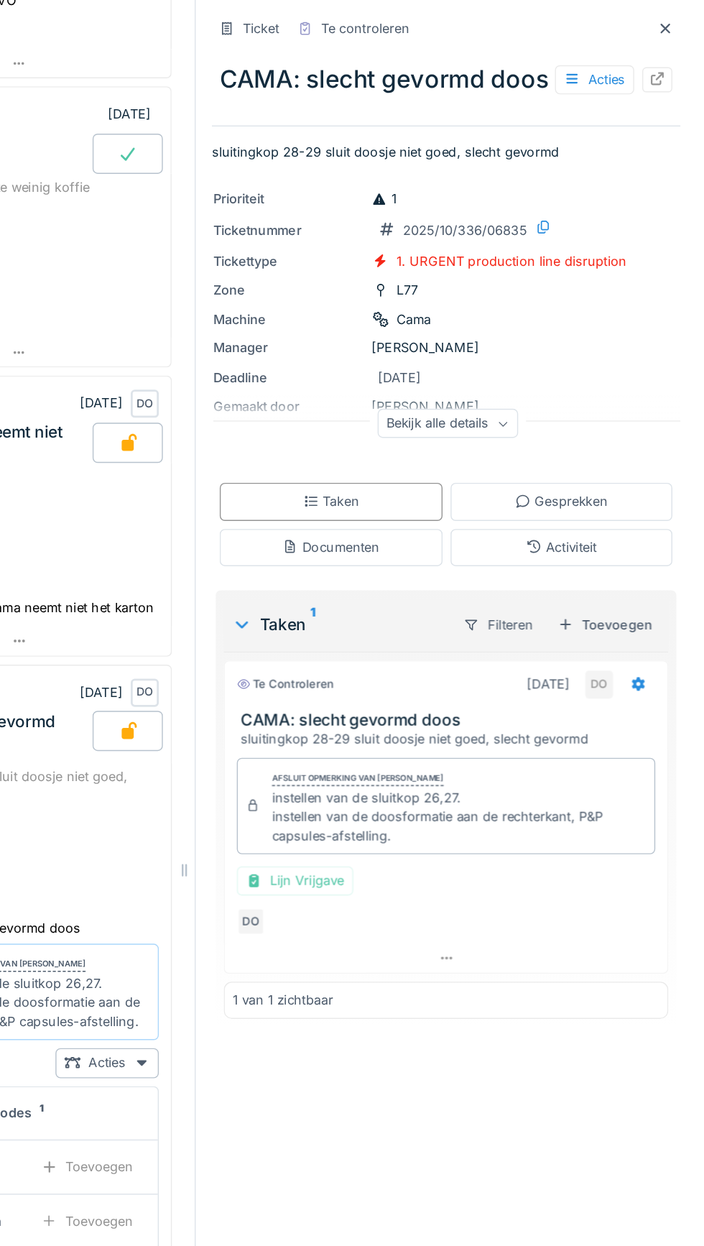
click at [678, 15] on div at bounding box center [677, 21] width 12 height 14
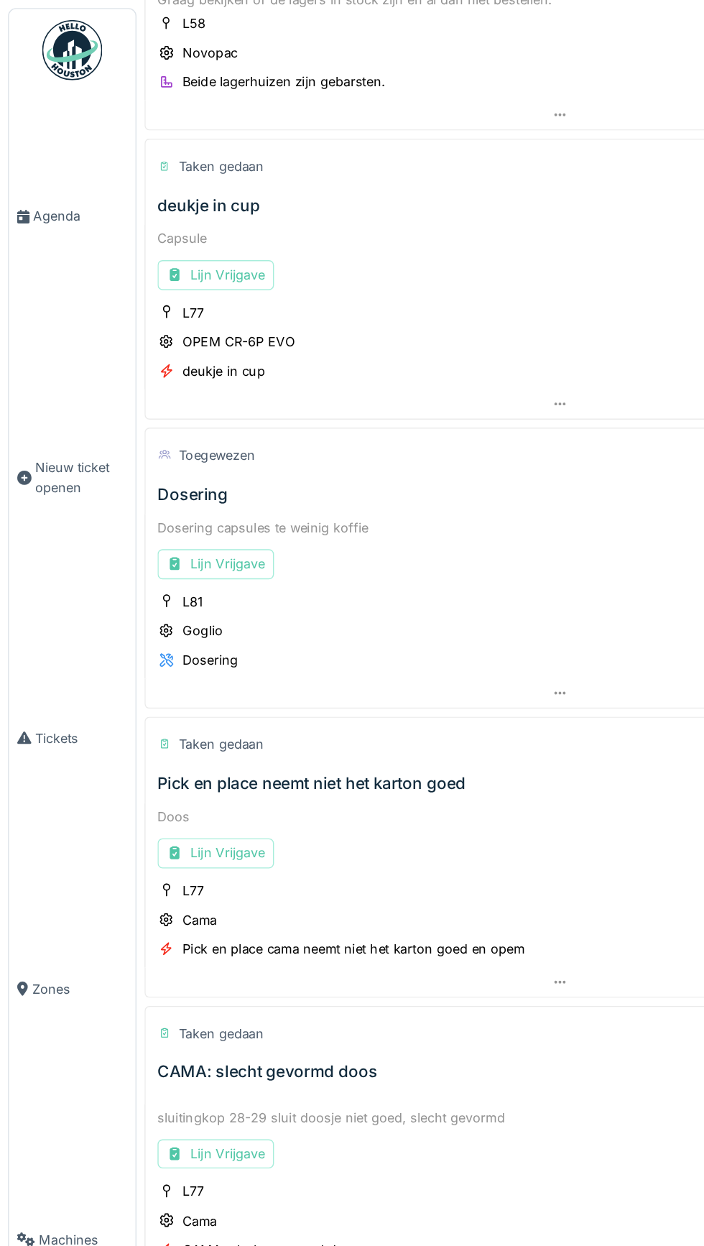
scroll to position [186, 0]
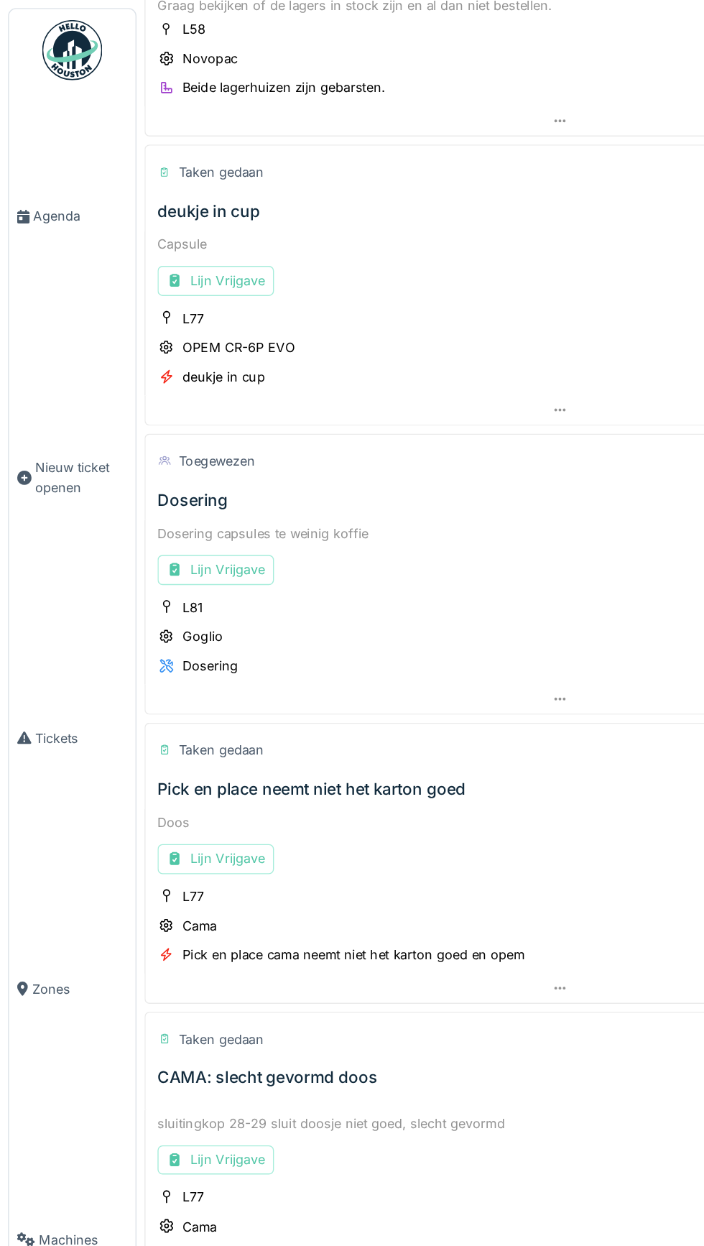
click at [161, 353] on div "Dosering" at bounding box center [138, 358] width 50 height 14
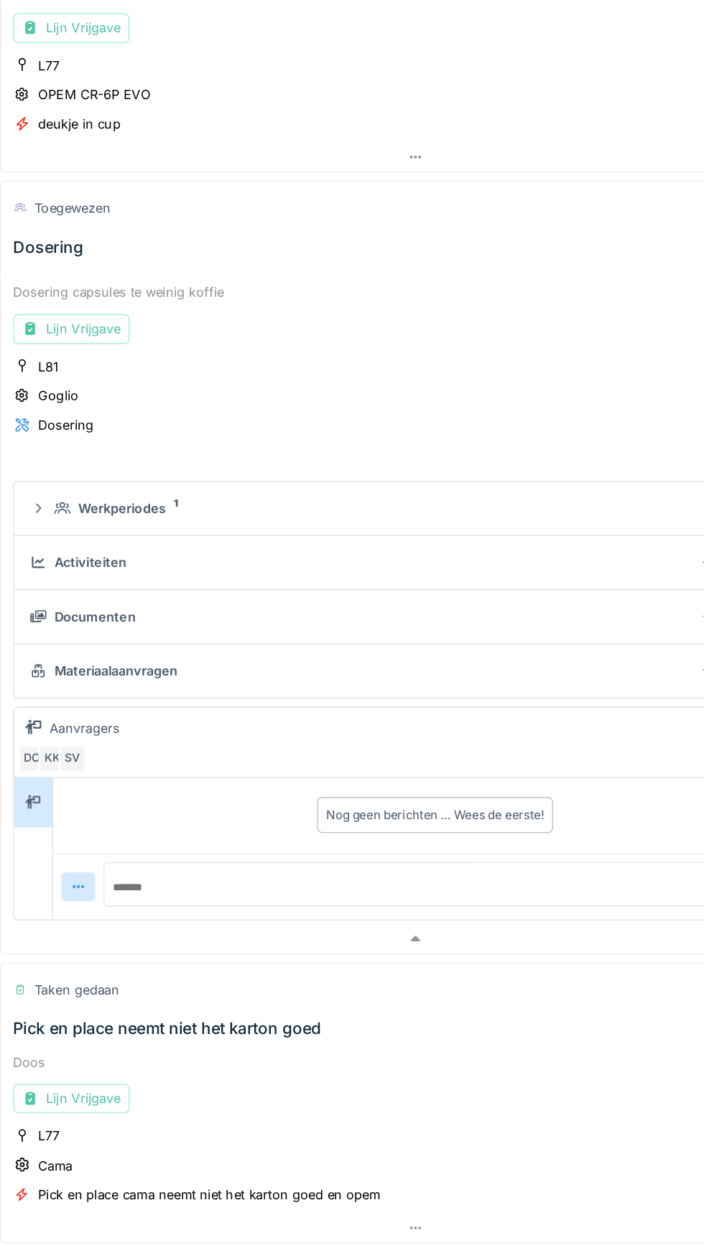
scroll to position [434, 0]
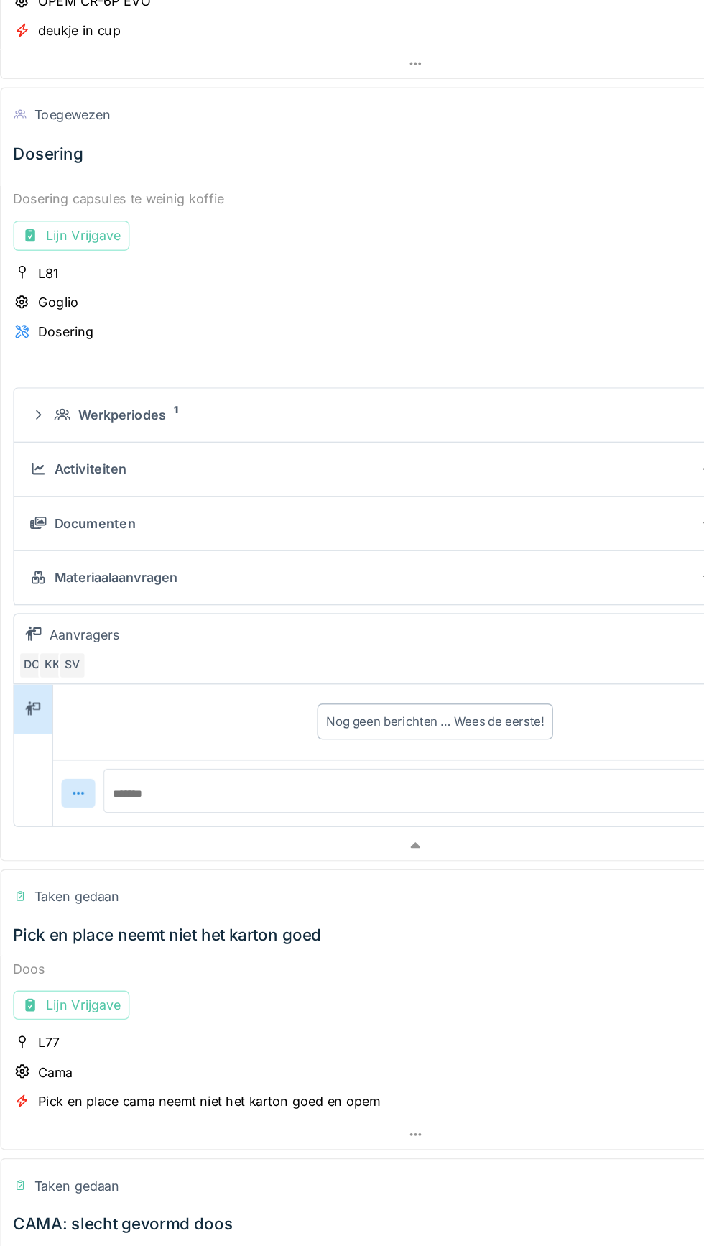
click at [147, 213] on div "Goglio" at bounding box center [145, 217] width 29 height 14
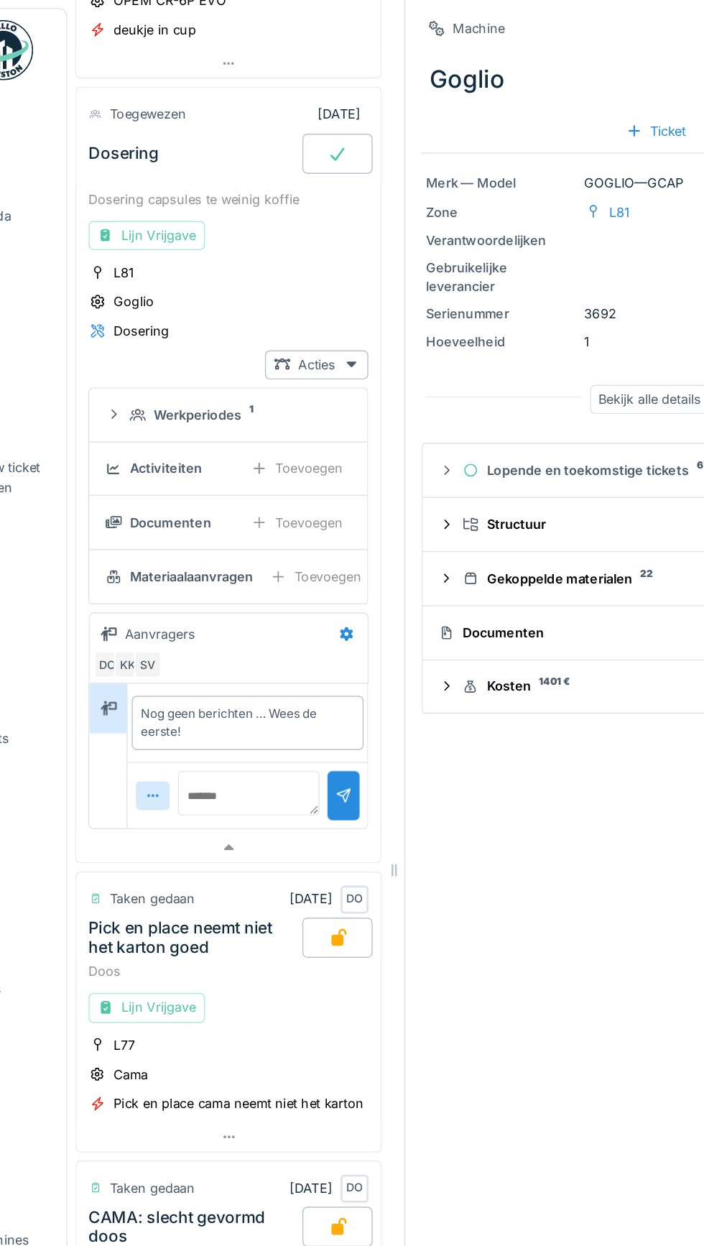
click at [155, 230] on div "Dosering" at bounding box center [151, 237] width 40 height 14
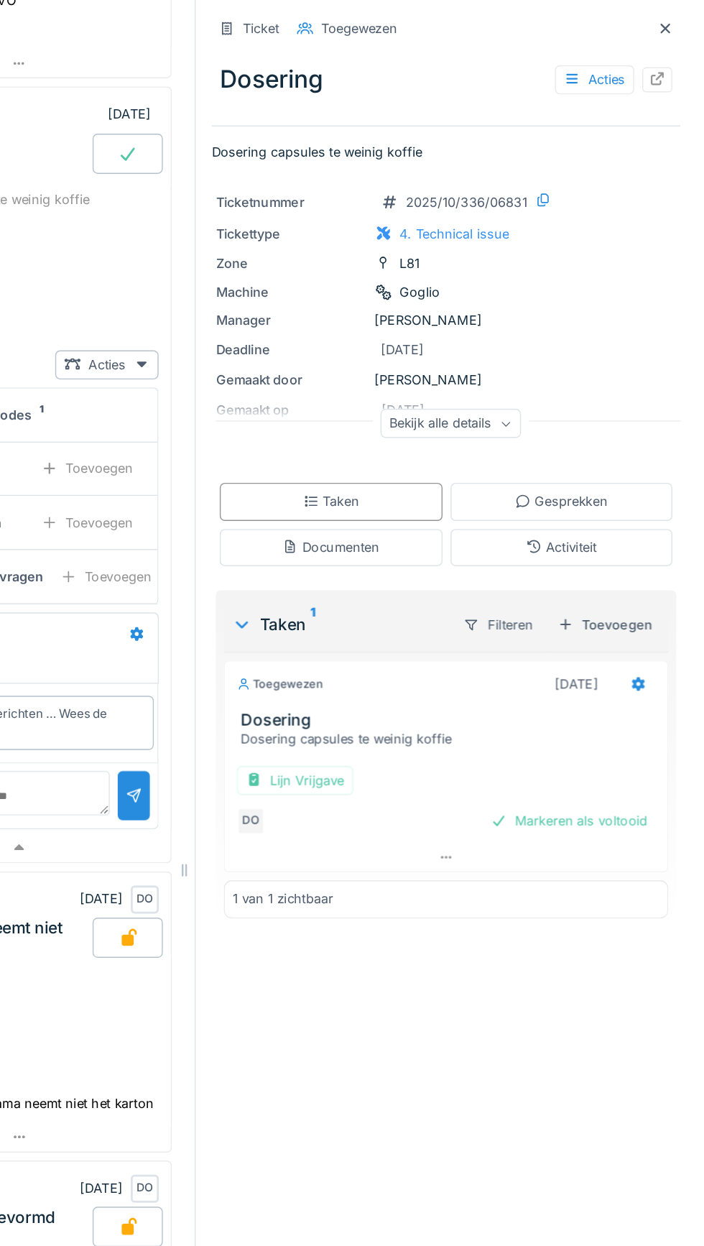
click at [630, 584] on div "Markeren als voltooid" at bounding box center [608, 587] width 124 height 19
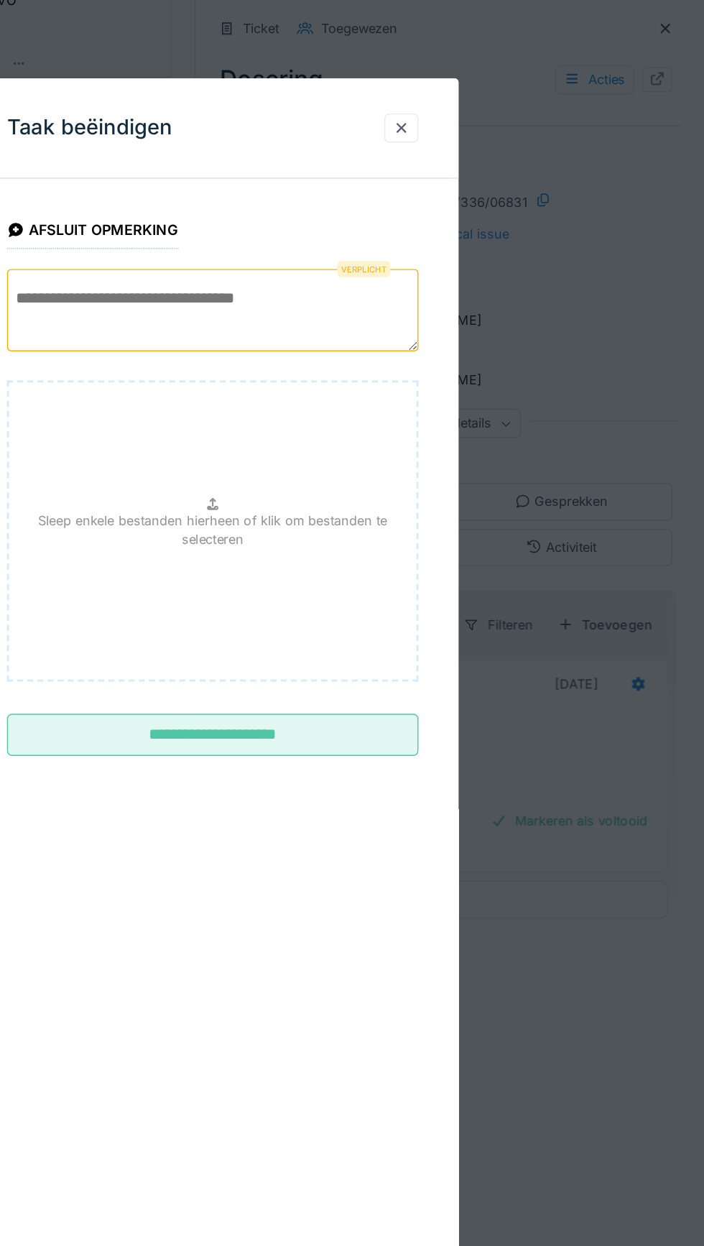
click at [351, 210] on textarea at bounding box center [352, 222] width 295 height 59
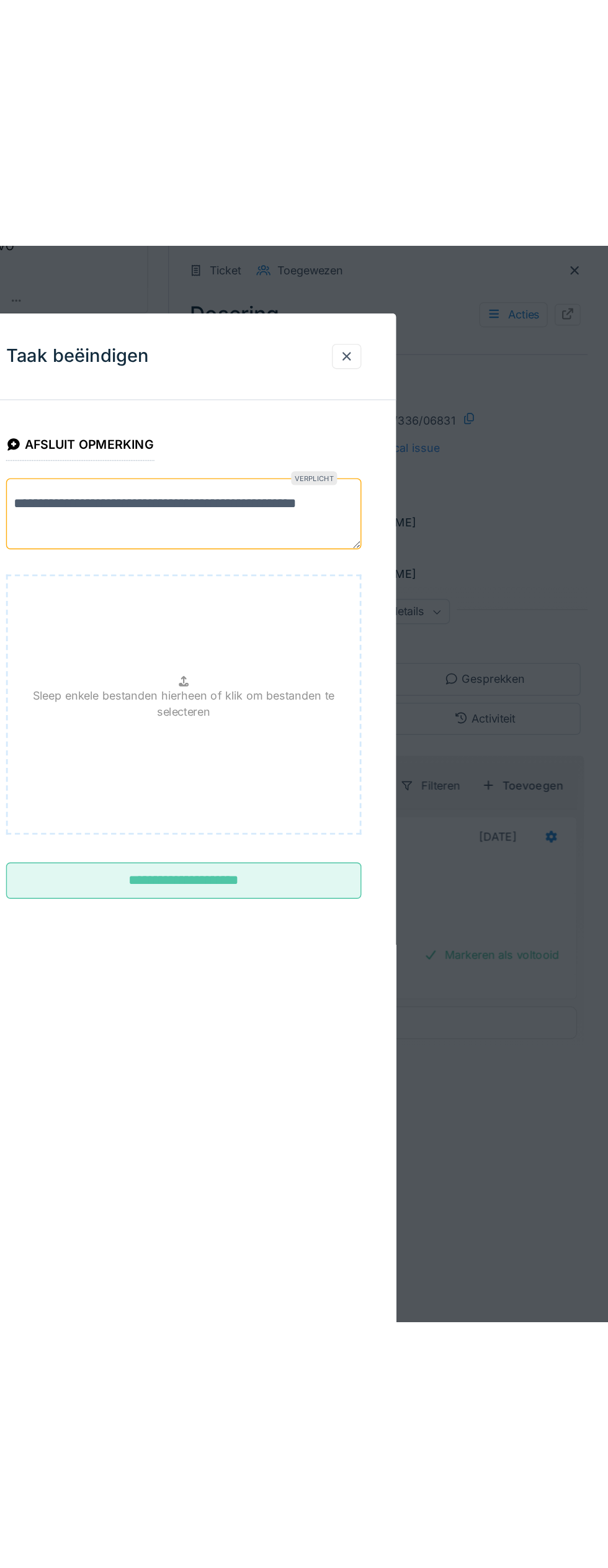
scroll to position [239, 0]
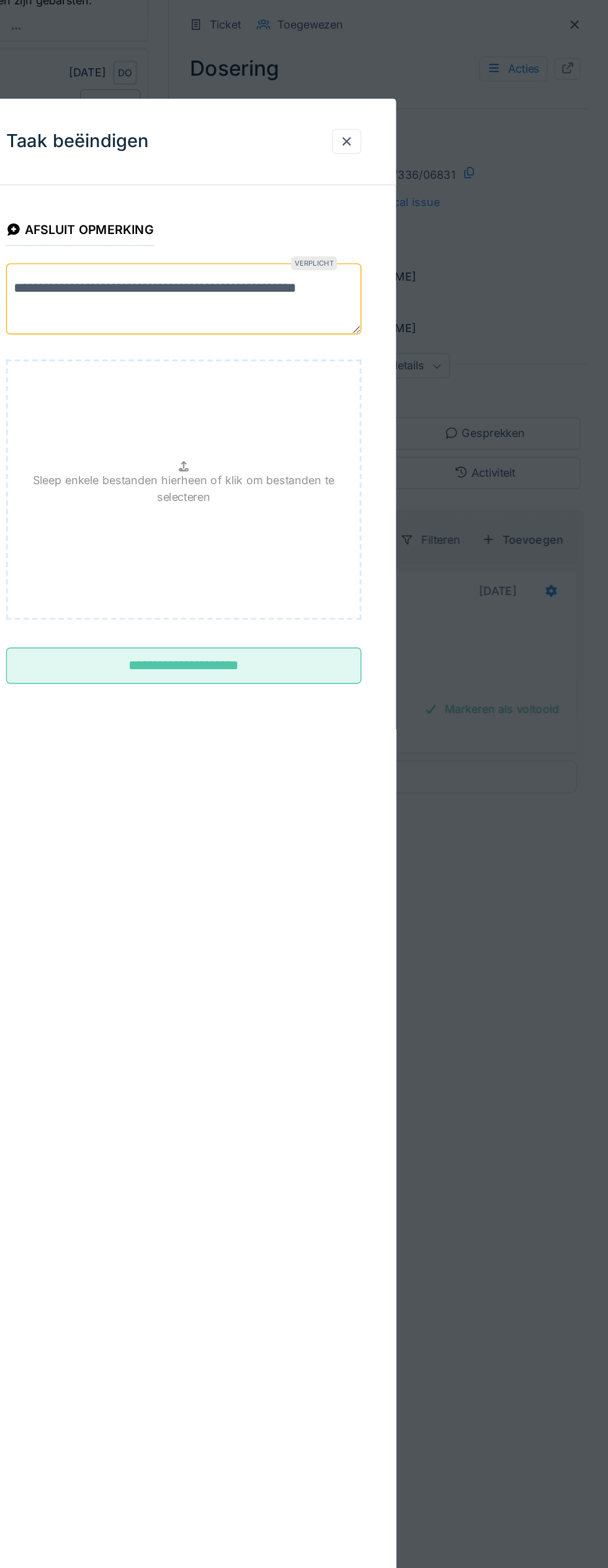
type textarea "**********"
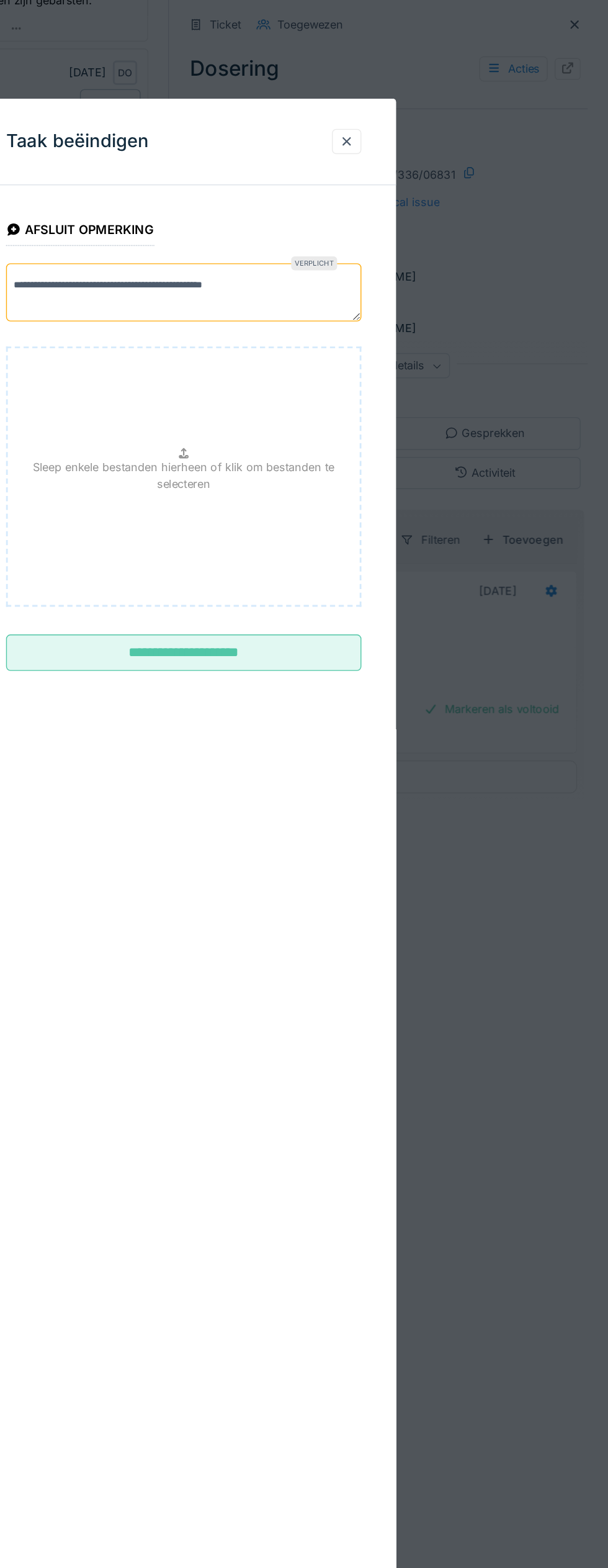
click at [355, 445] on fieldset "Sleep enkele bestanden hierheen of klik om bestanden te selecteren" at bounding box center [304, 344] width 255 height 201
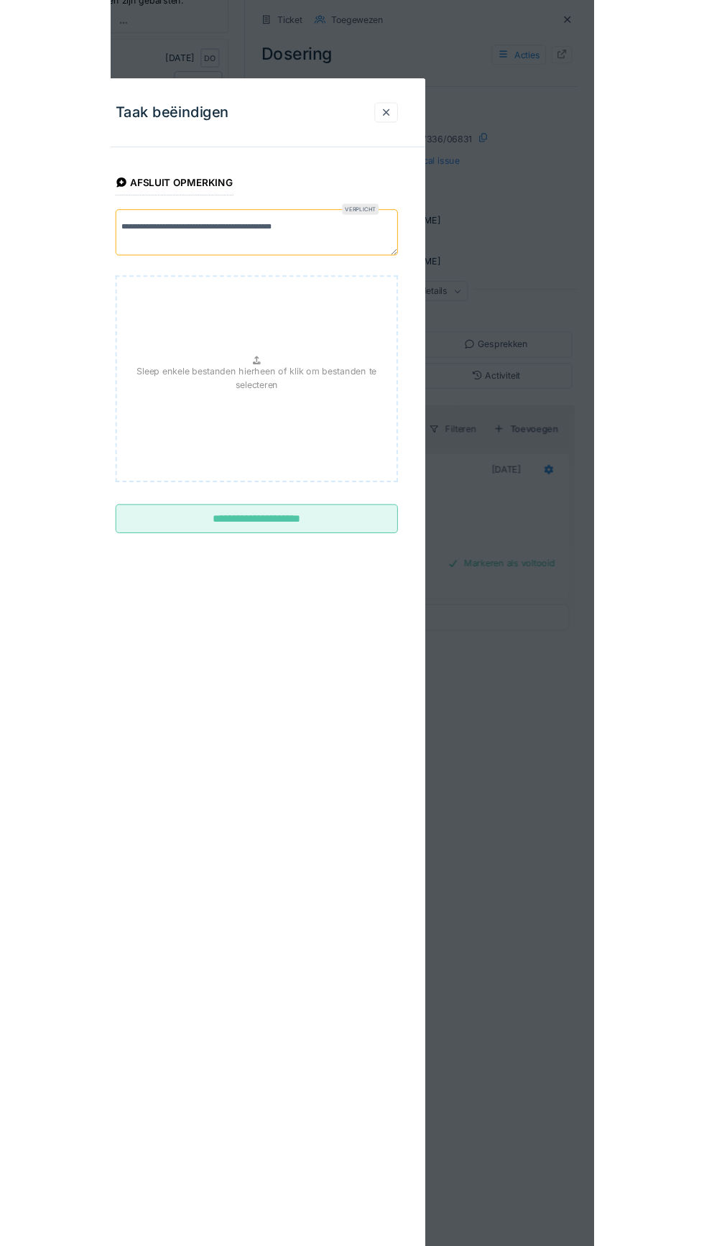
scroll to position [0, 0]
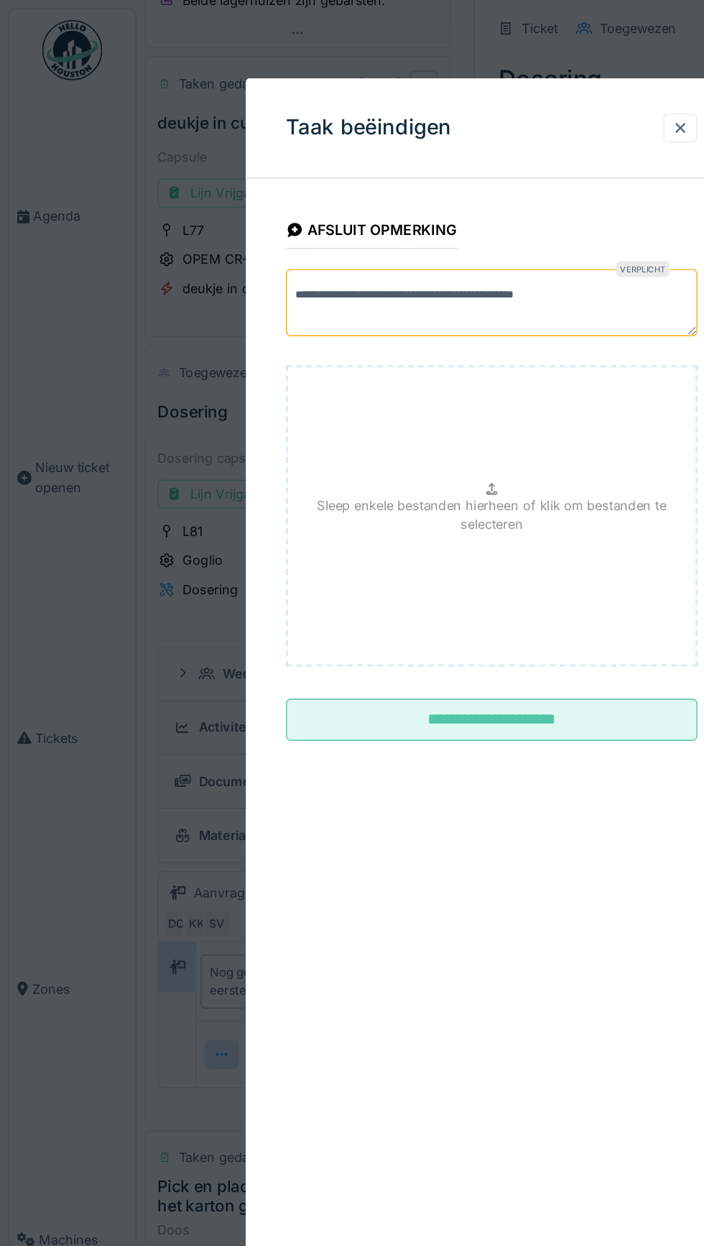
click at [363, 514] on input "**********" at bounding box center [352, 515] width 295 height 30
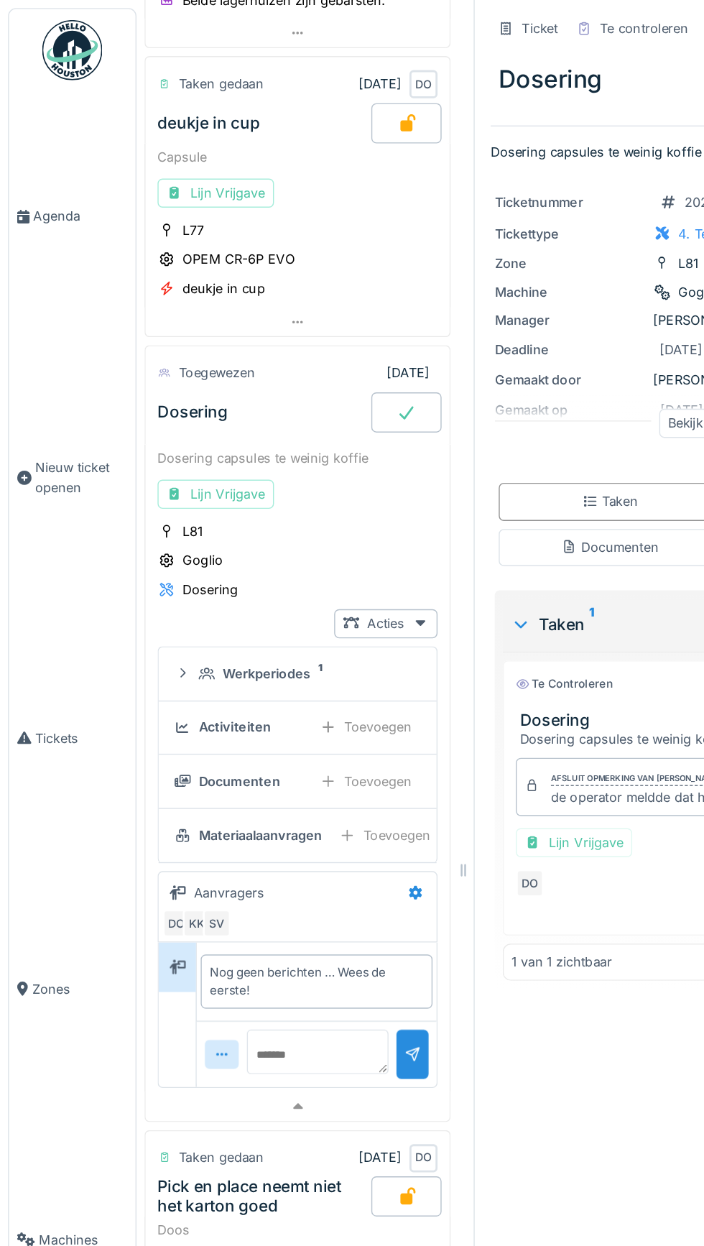
click at [25, 162] on span "Agenda" at bounding box center [58, 155] width 68 height 14
